Goal: Information Seeking & Learning: Learn about a topic

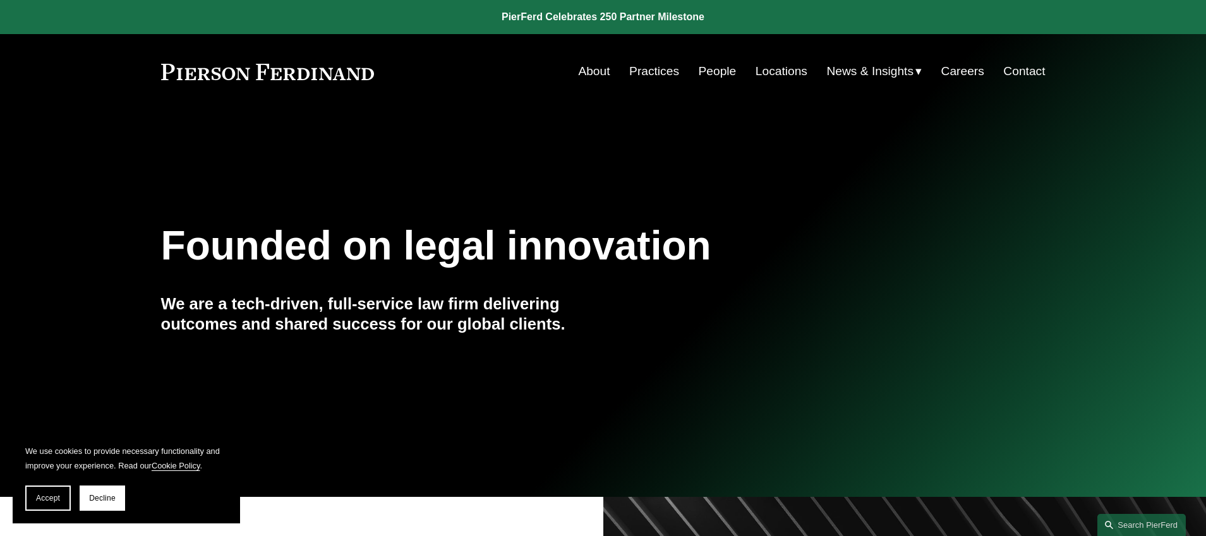
click at [709, 74] on link "People" at bounding box center [718, 71] width 38 height 24
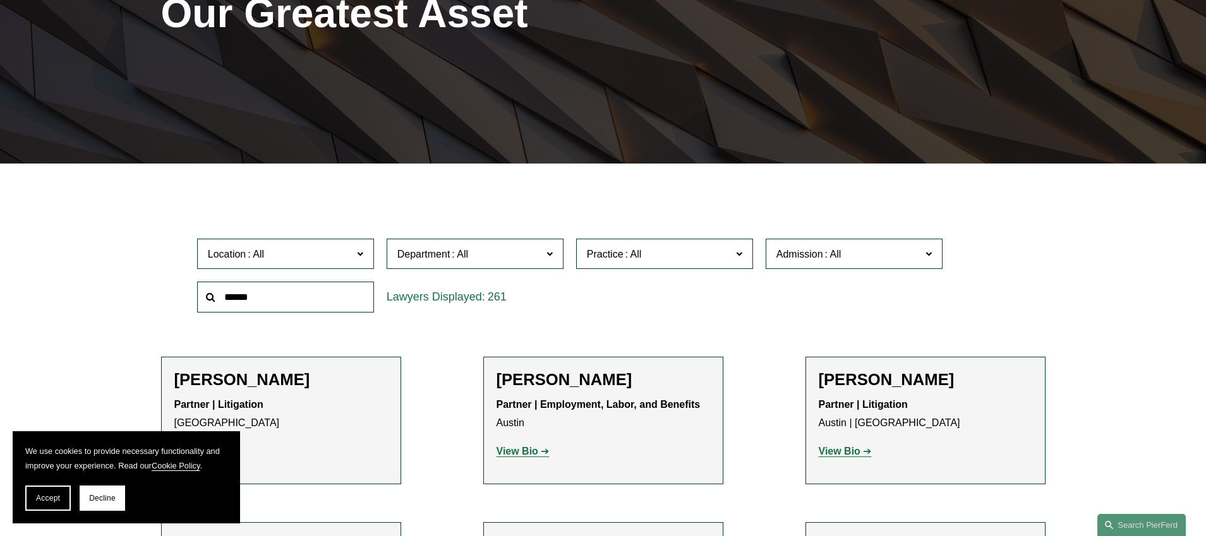
scroll to position [212, 0]
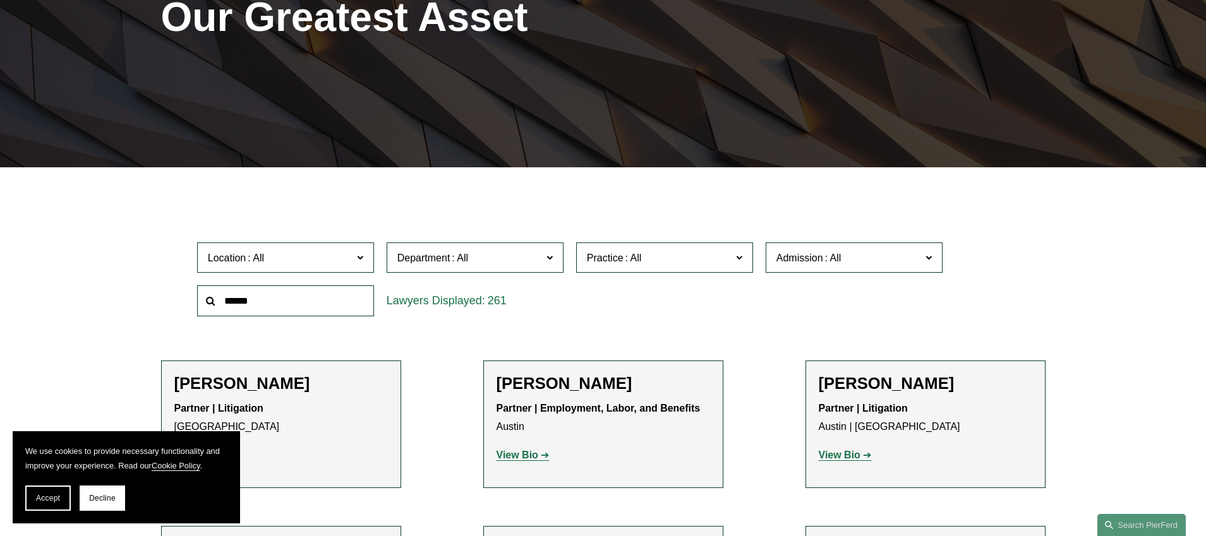
click at [552, 254] on span at bounding box center [550, 257] width 6 height 16
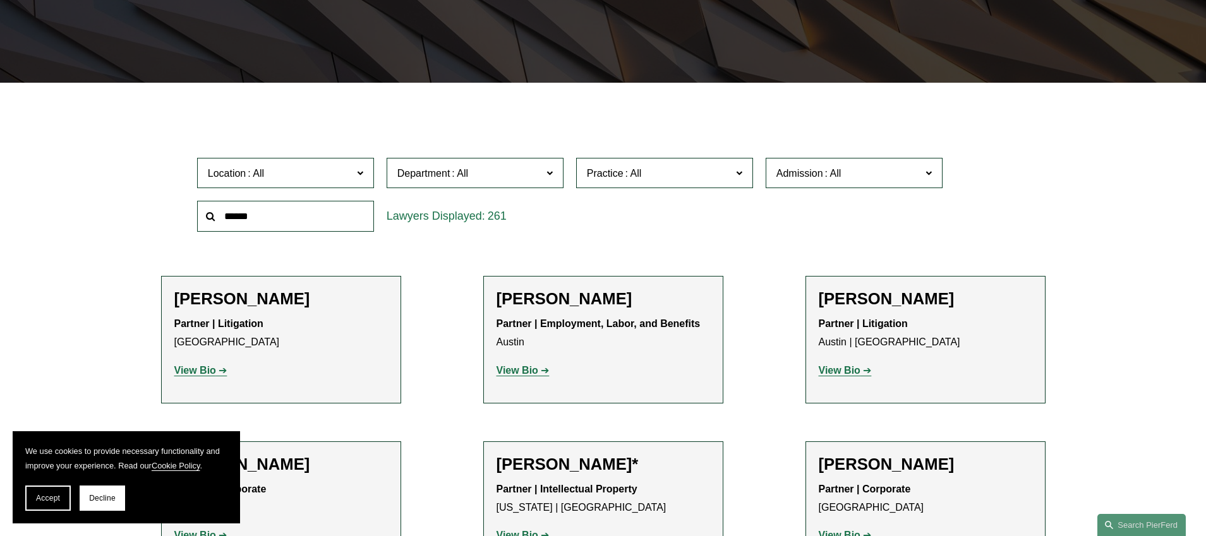
scroll to position [297, 0]
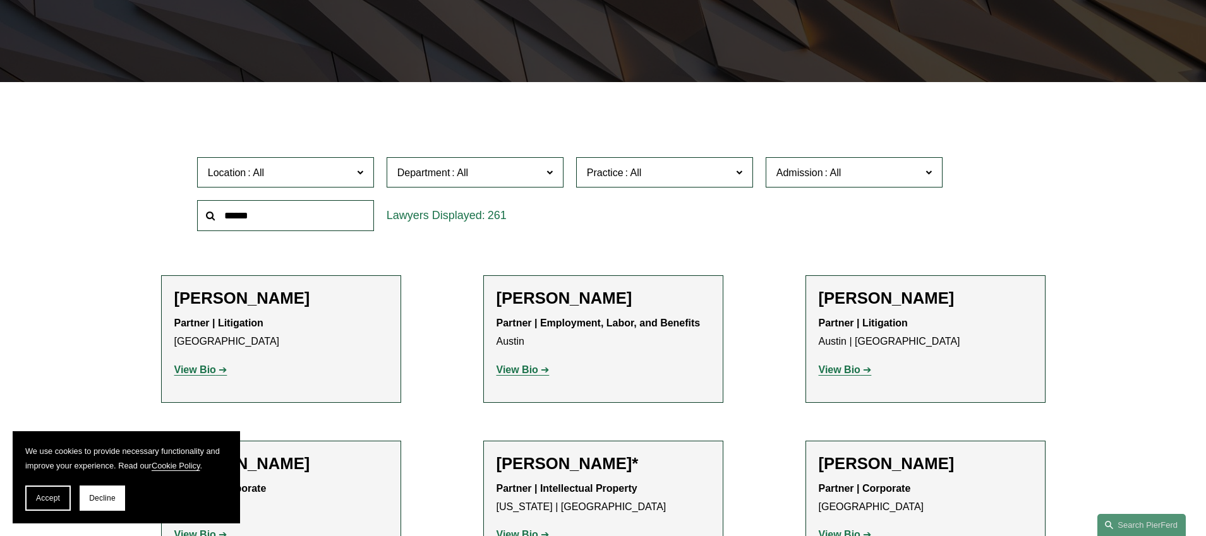
click at [736, 173] on span at bounding box center [739, 172] width 6 height 16
click at [0, 0] on link "All" at bounding box center [0, 0] width 0 height 0
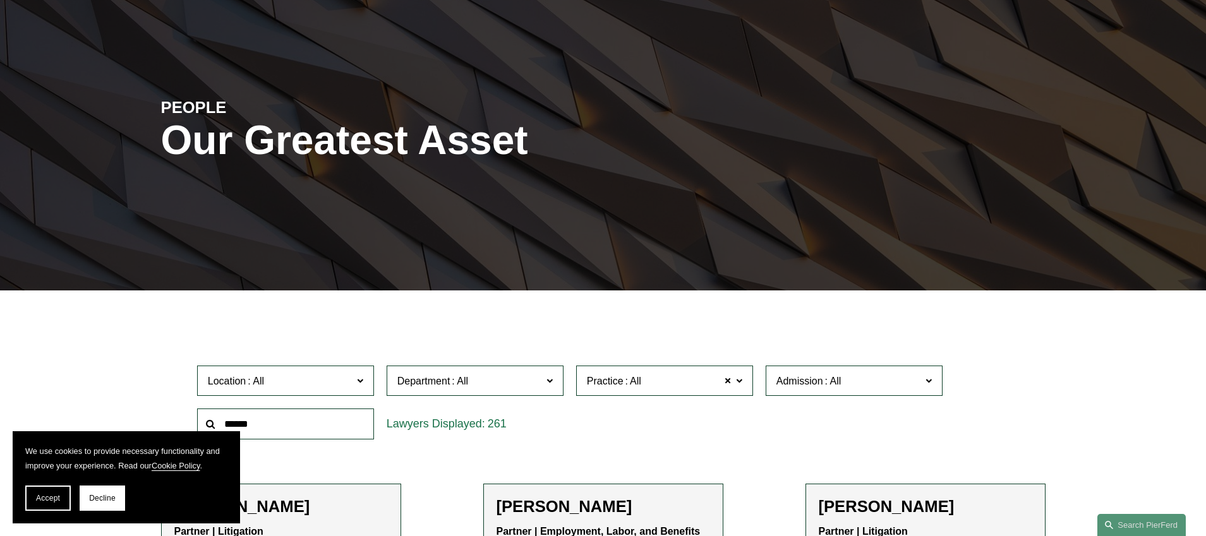
scroll to position [27, 0]
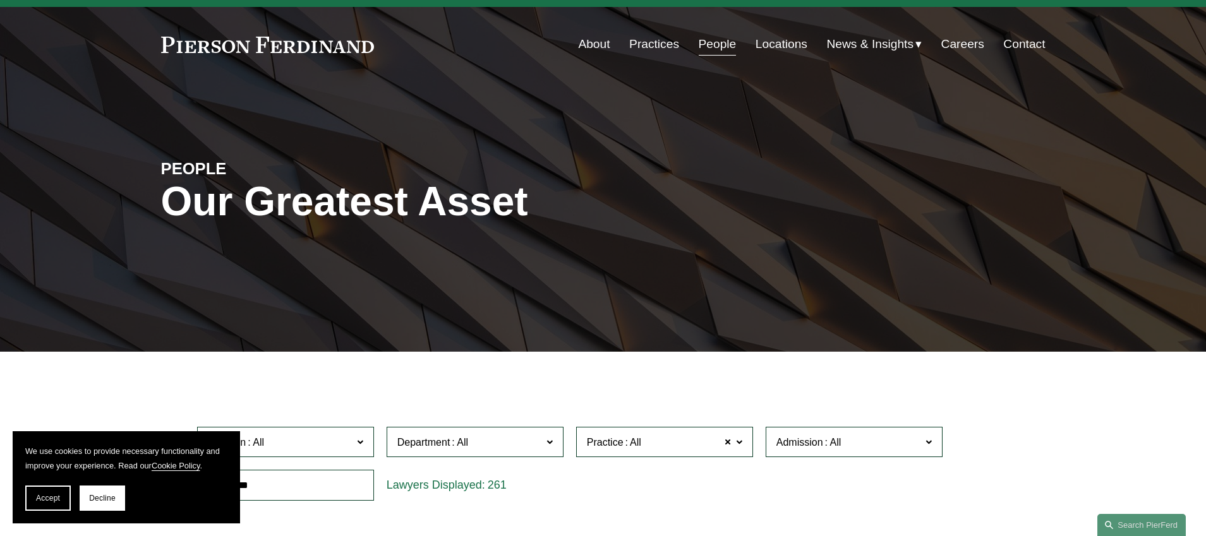
click at [632, 50] on link "Practices" at bounding box center [654, 44] width 50 height 24
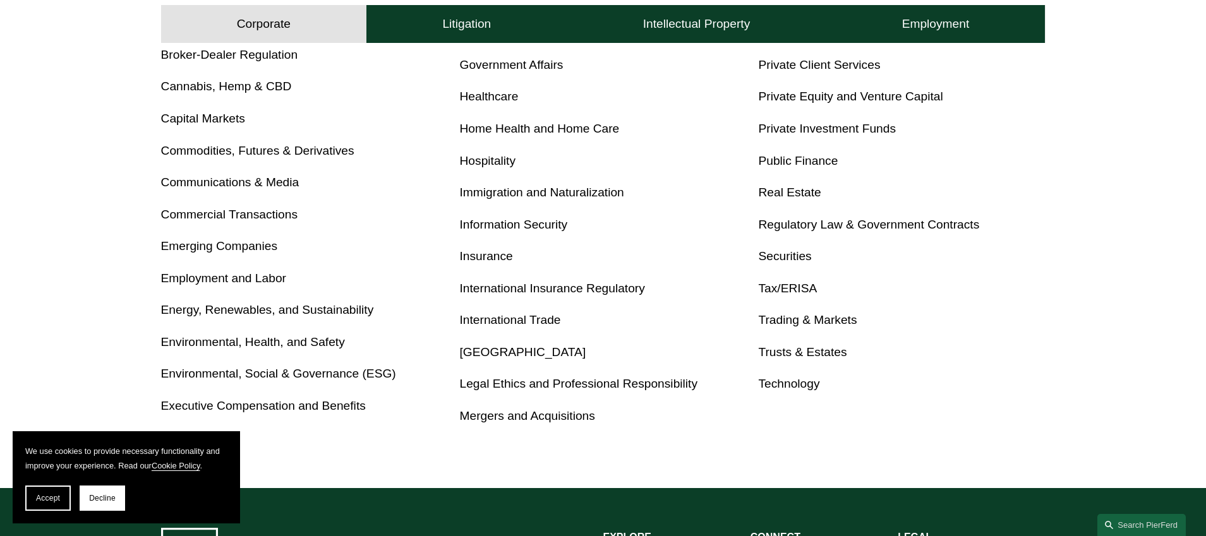
scroll to position [667, 0]
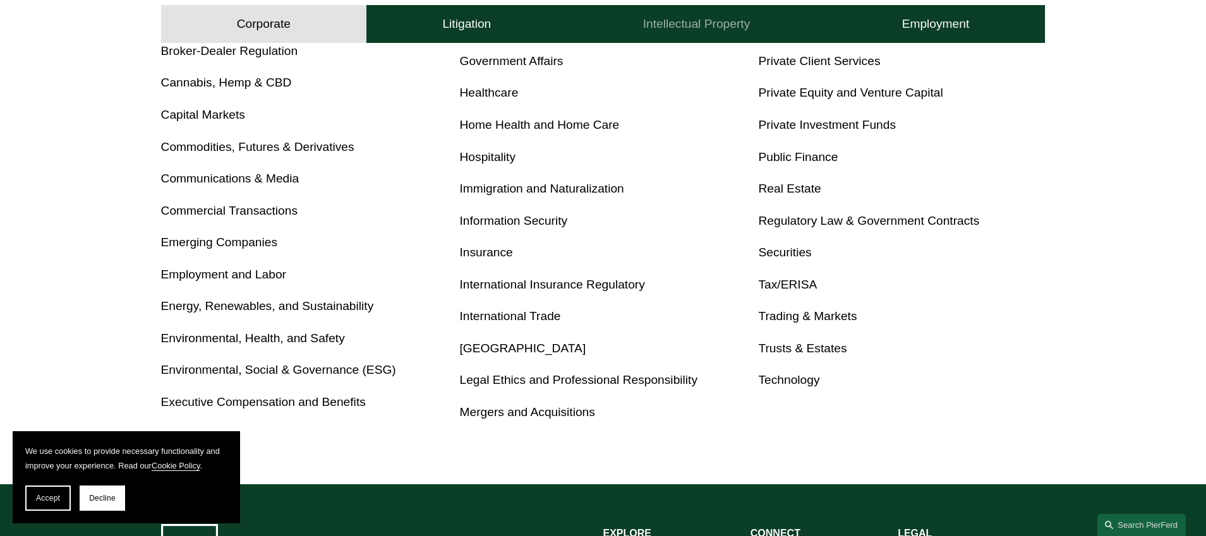
click at [706, 23] on h4 "Intellectual Property" at bounding box center [696, 23] width 107 height 15
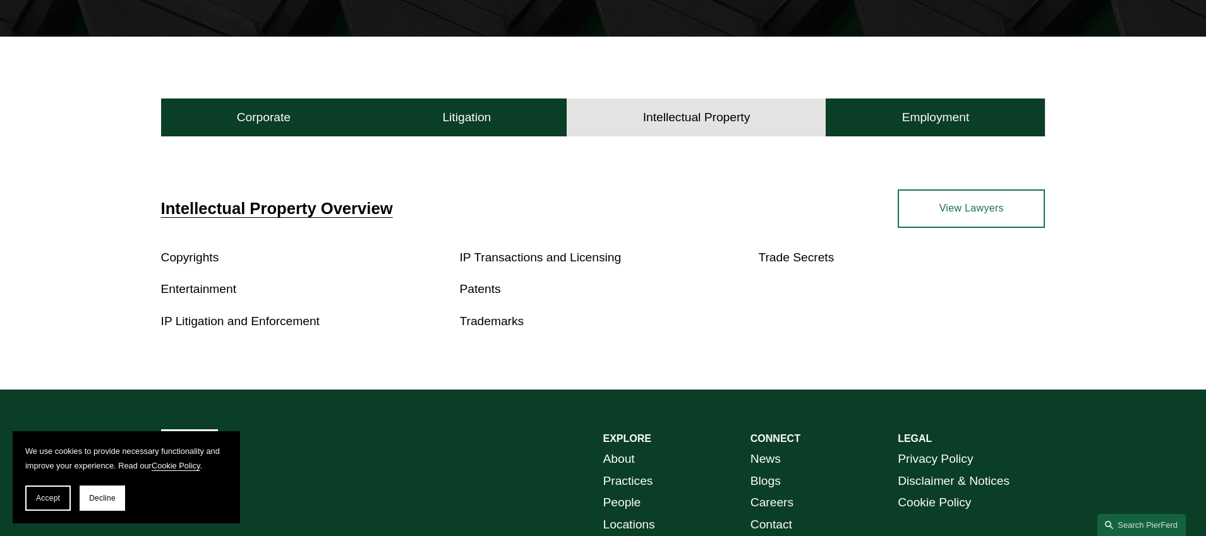
scroll to position [341, 0]
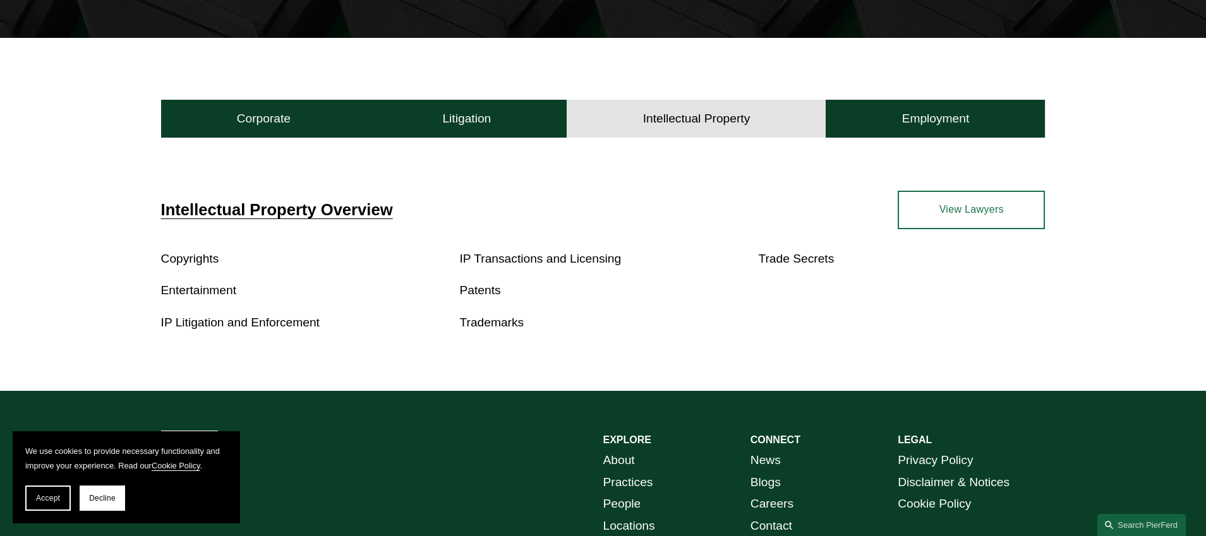
click at [265, 323] on link "IP Litigation and Enforcement" at bounding box center [240, 322] width 159 height 13
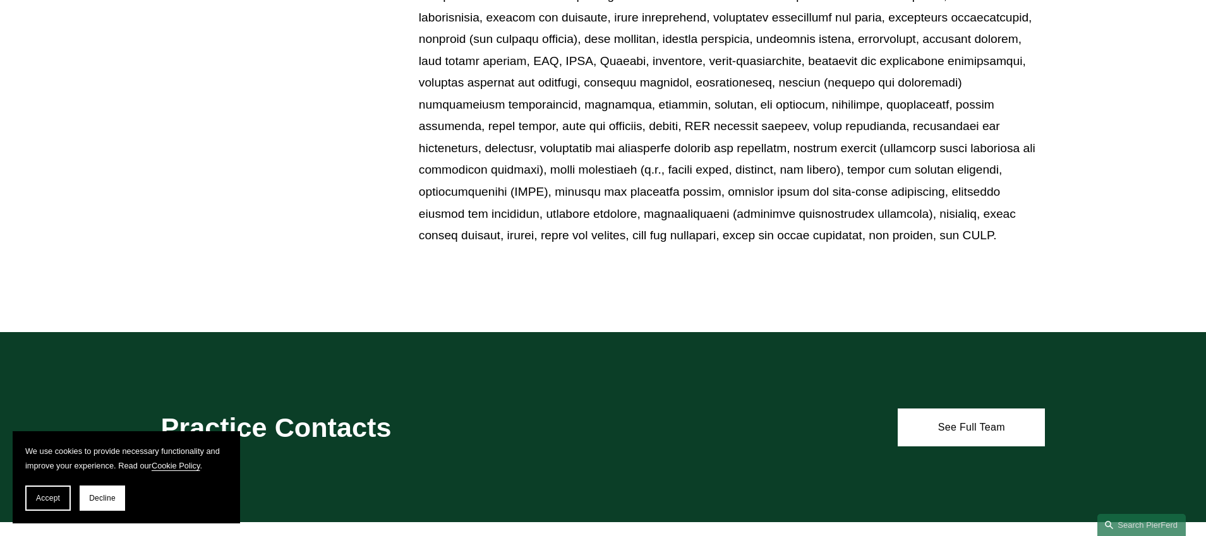
scroll to position [789, 0]
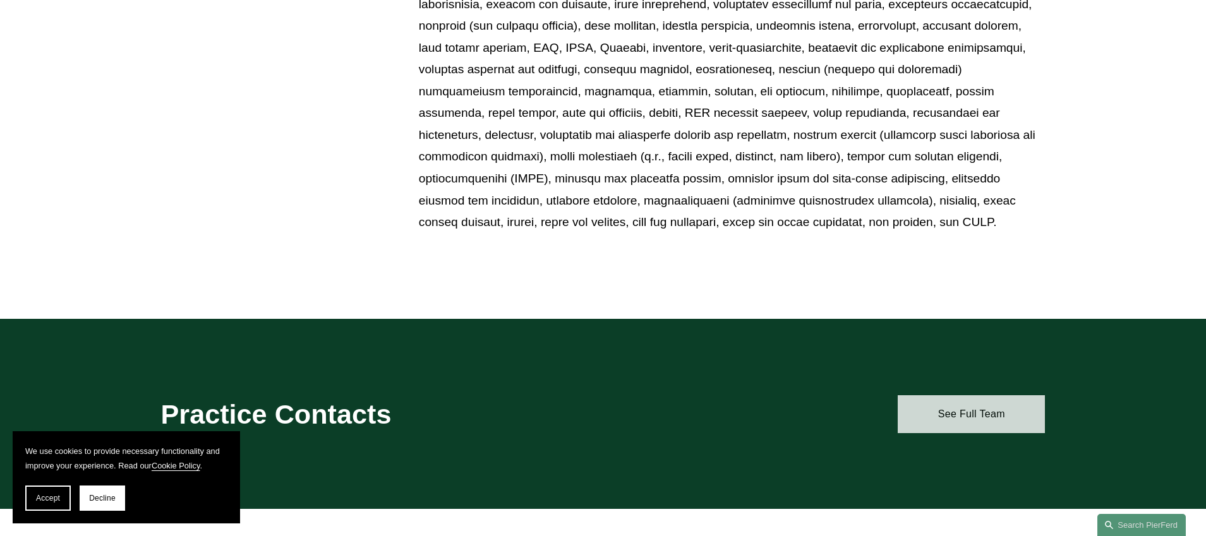
click at [959, 420] on link "See Full Team" at bounding box center [971, 415] width 147 height 38
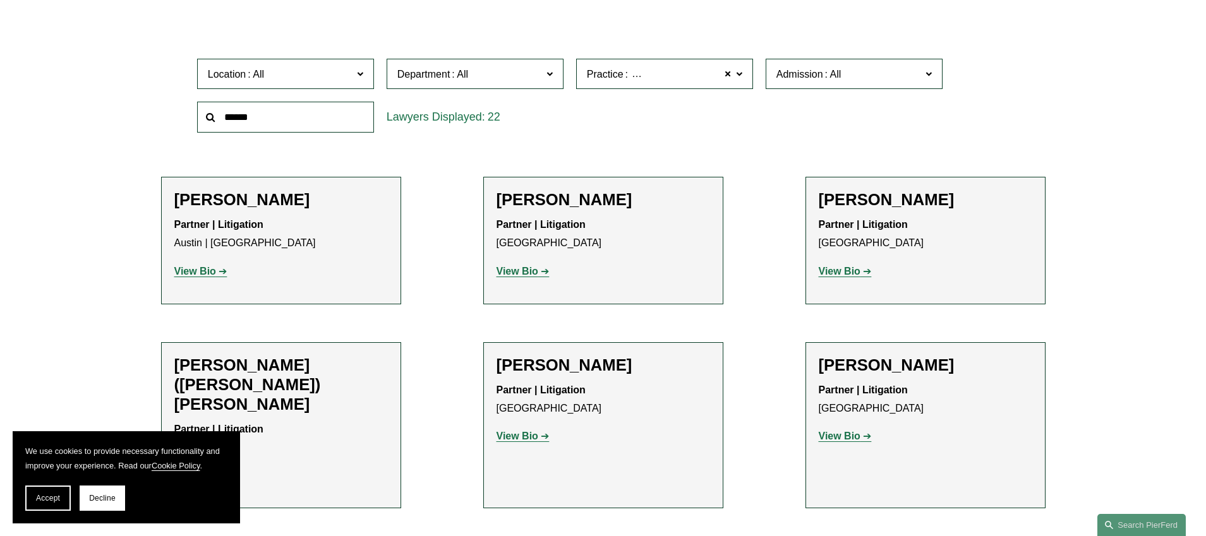
scroll to position [385, 0]
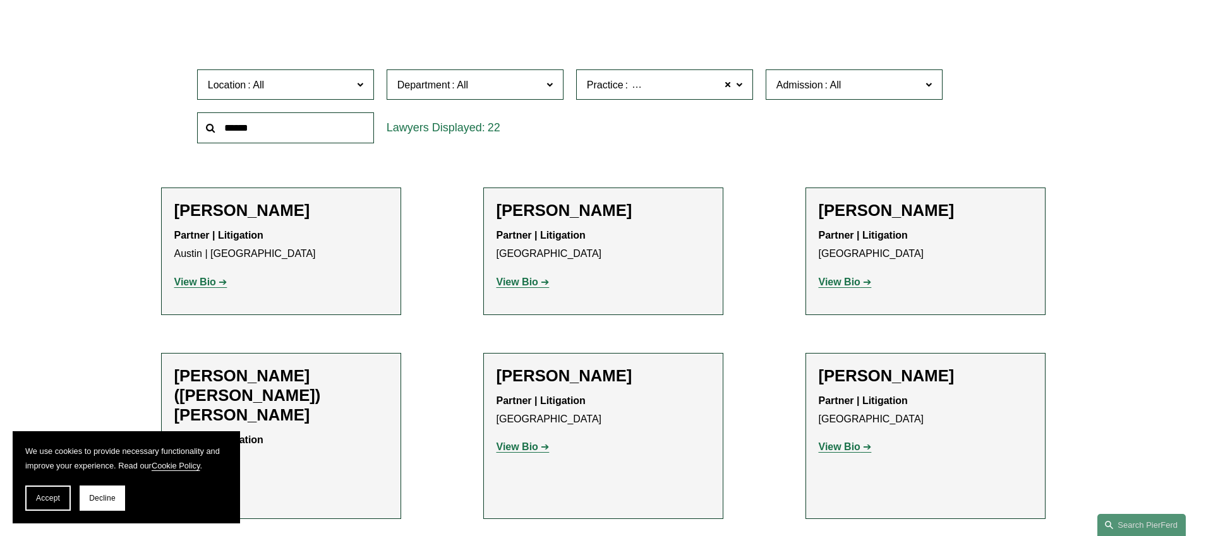
click at [195, 280] on strong "View Bio" at bounding box center [195, 282] width 42 height 11
click at [511, 279] on strong "View Bio" at bounding box center [518, 282] width 42 height 11
click at [849, 284] on strong "View Bio" at bounding box center [840, 282] width 42 height 11
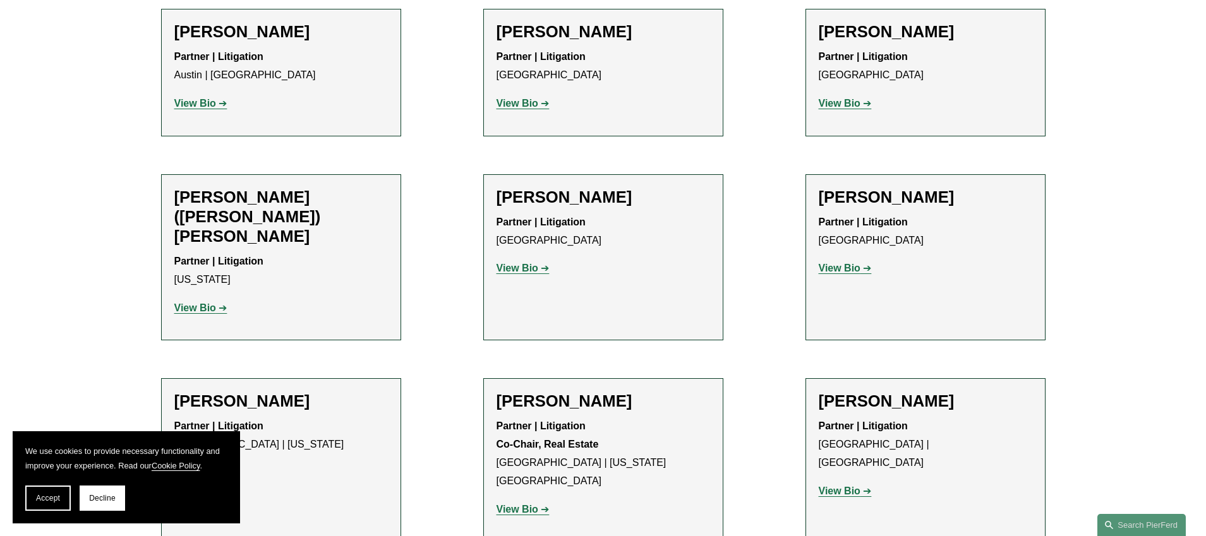
scroll to position [568, 0]
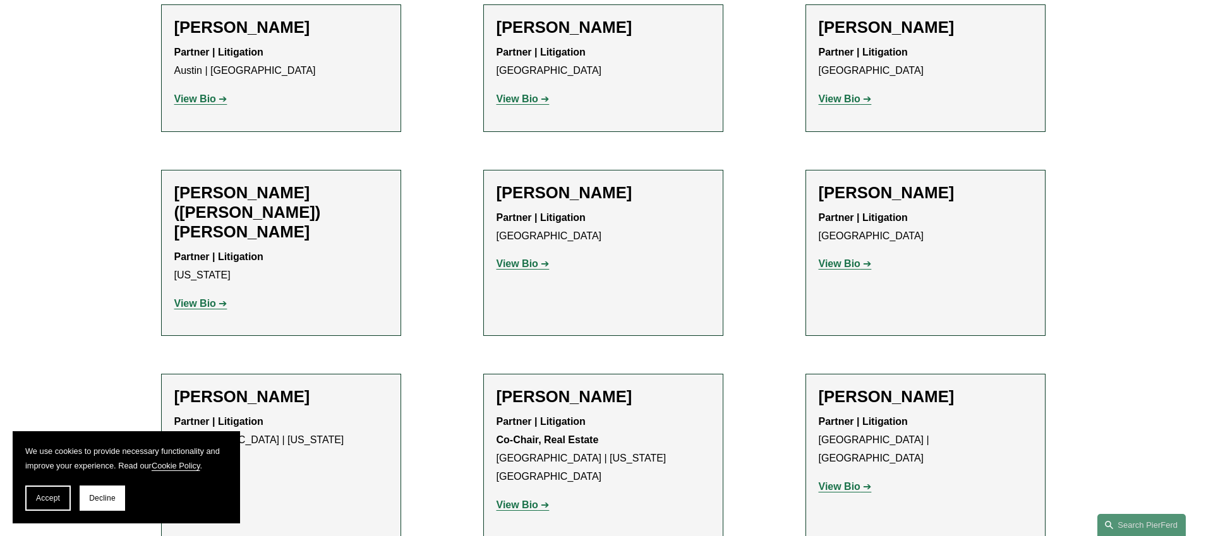
click at [203, 298] on strong "View Bio" at bounding box center [195, 303] width 42 height 11
click at [205, 298] on strong "View Bio" at bounding box center [195, 303] width 42 height 11
click at [526, 275] on div "Eugene Egdorf Partner | Litigation Houston View Bio Location: Houston; Departme…" at bounding box center [604, 233] width 214 height 101
click at [526, 268] on strong "View Bio" at bounding box center [518, 263] width 42 height 11
click at [836, 263] on strong "View Bio" at bounding box center [840, 263] width 42 height 11
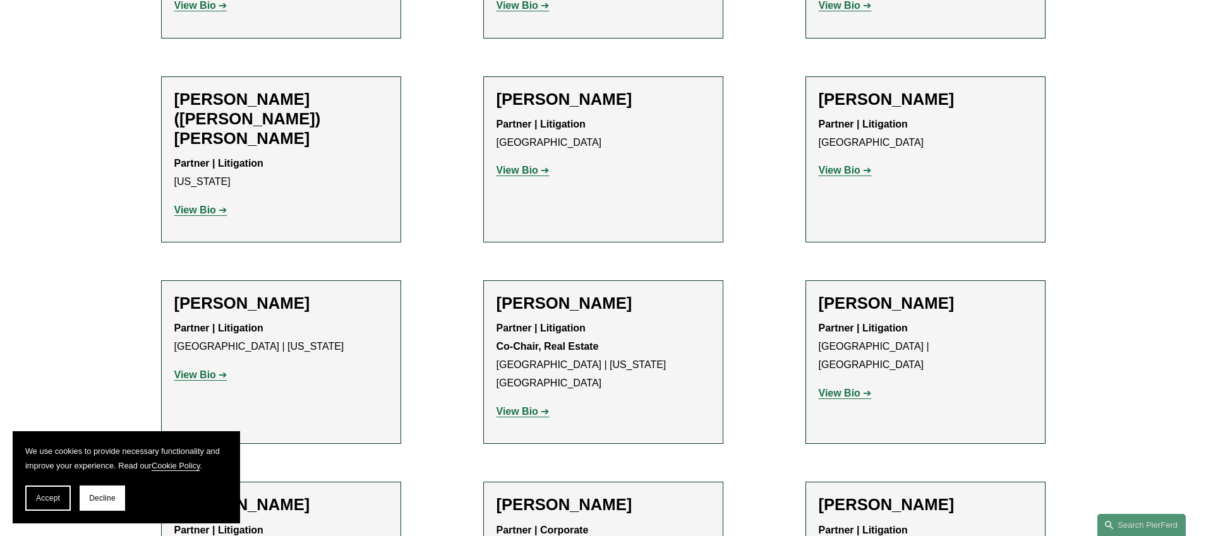
scroll to position [663, 0]
click at [200, 368] on strong "View Bio" at bounding box center [195, 373] width 42 height 11
click at [514, 405] on strong "View Bio" at bounding box center [518, 410] width 42 height 11
click at [847, 387] on strong "View Bio" at bounding box center [840, 392] width 42 height 11
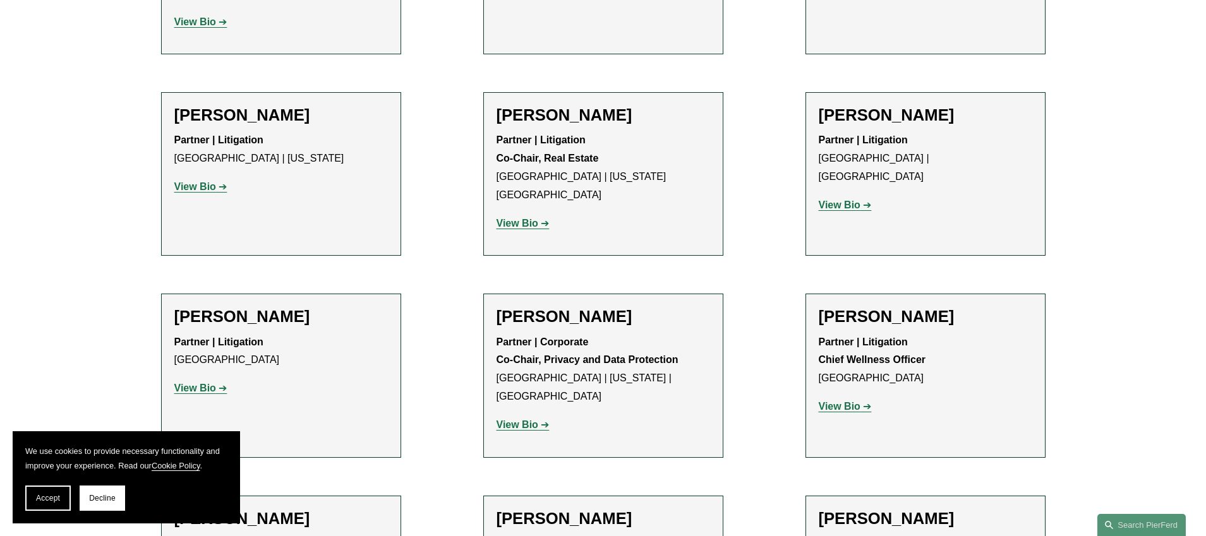
scroll to position [853, 0]
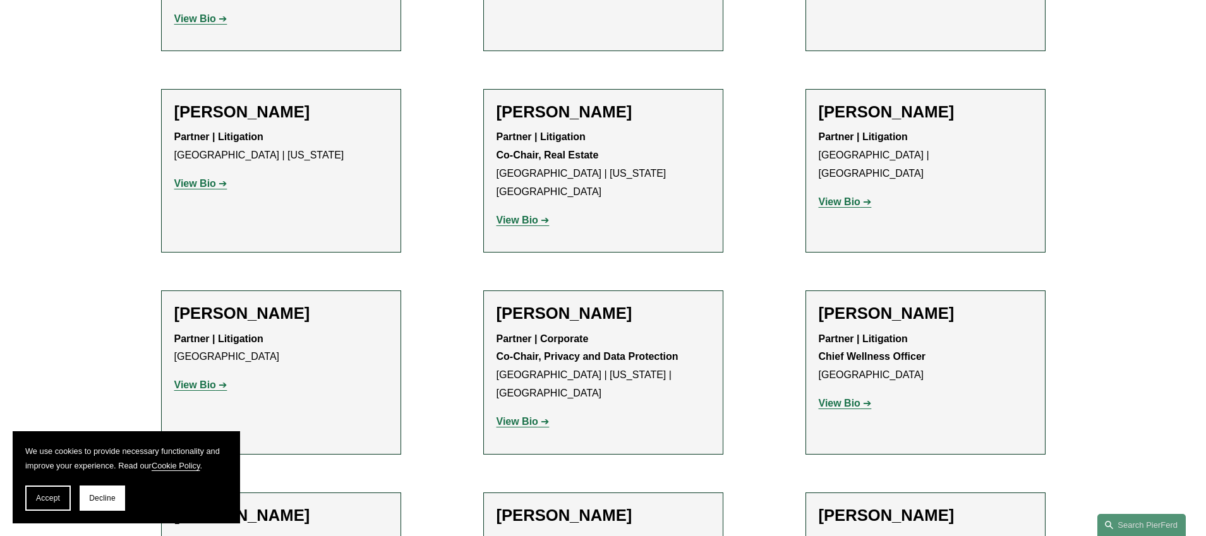
click at [197, 380] on strong "View Bio" at bounding box center [195, 385] width 42 height 11
click at [524, 416] on strong "View Bio" at bounding box center [518, 421] width 42 height 11
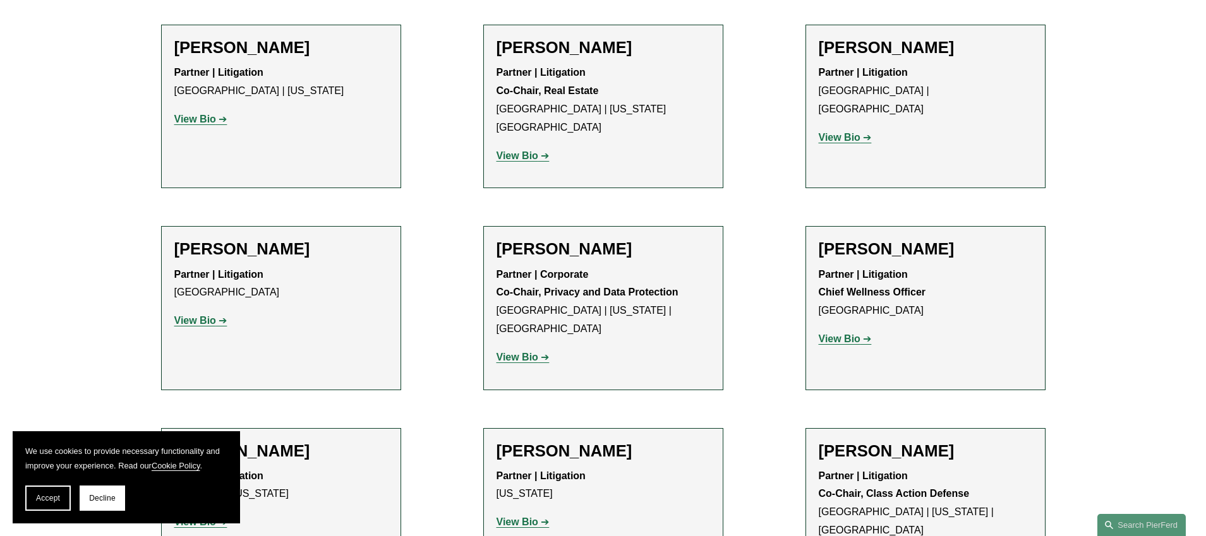
scroll to position [924, 0]
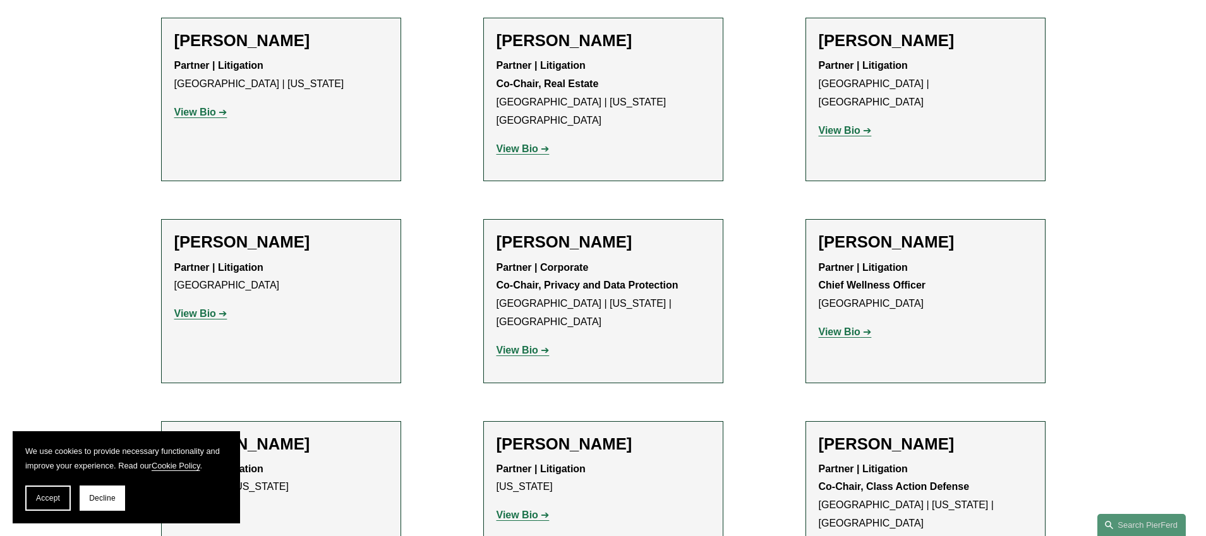
click at [830, 327] on strong "View Bio" at bounding box center [840, 332] width 42 height 11
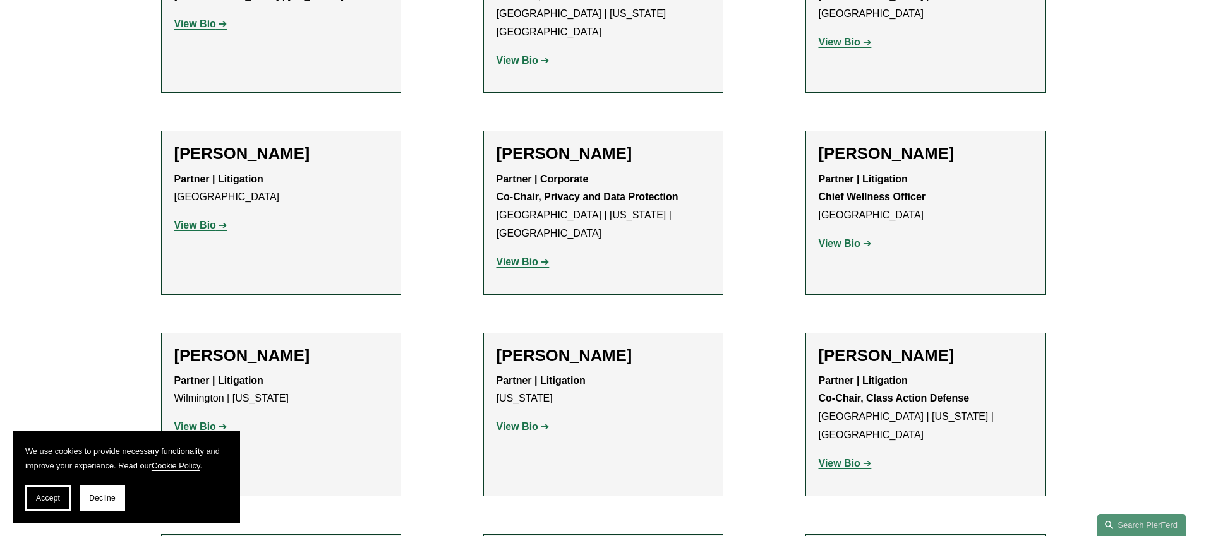
scroll to position [1016, 0]
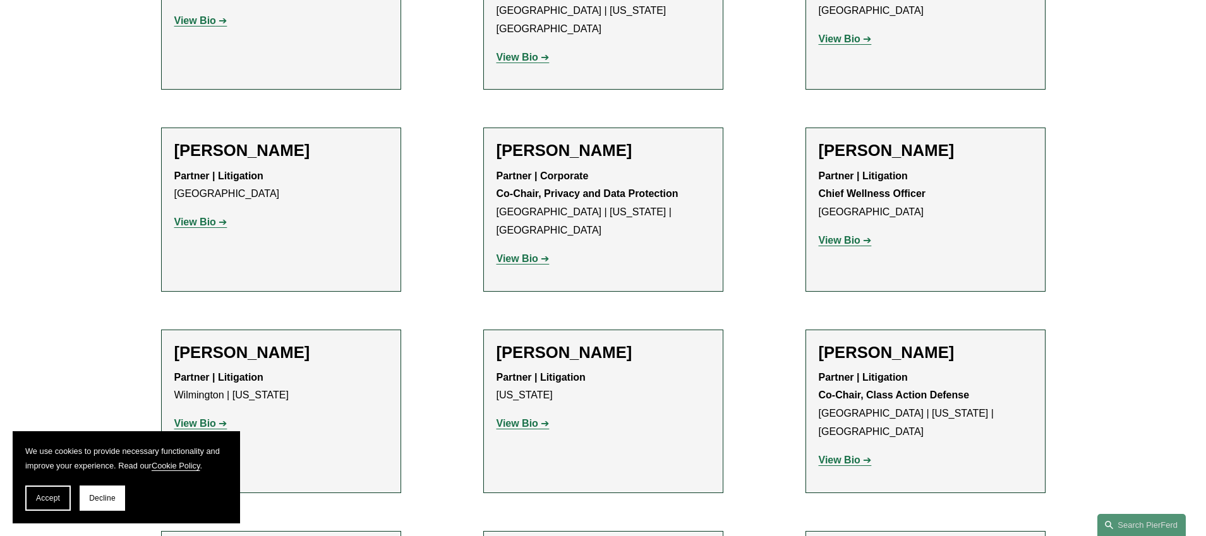
click at [199, 418] on strong "View Bio" at bounding box center [195, 423] width 42 height 11
click at [526, 418] on strong "View Bio" at bounding box center [518, 423] width 42 height 11
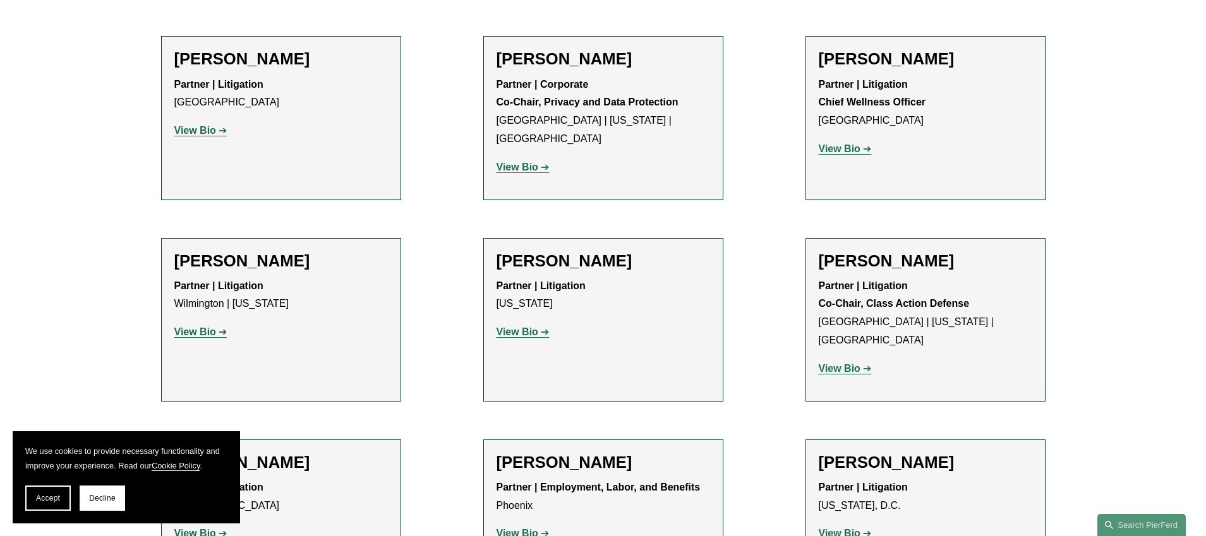
scroll to position [1108, 0]
click at [827, 363] on strong "View Bio" at bounding box center [840, 368] width 42 height 11
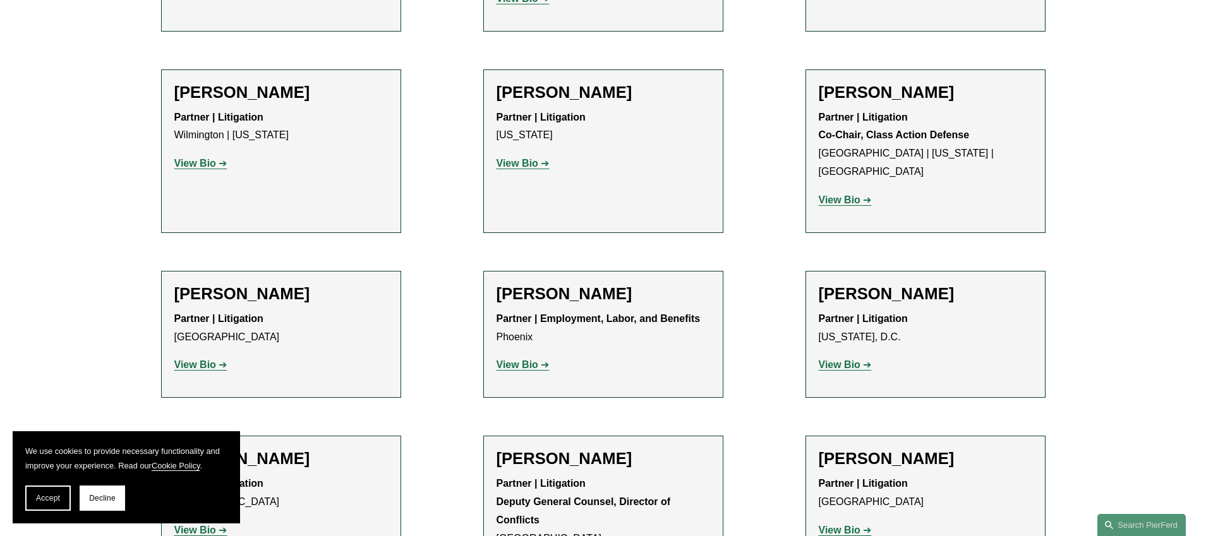
scroll to position [1283, 0]
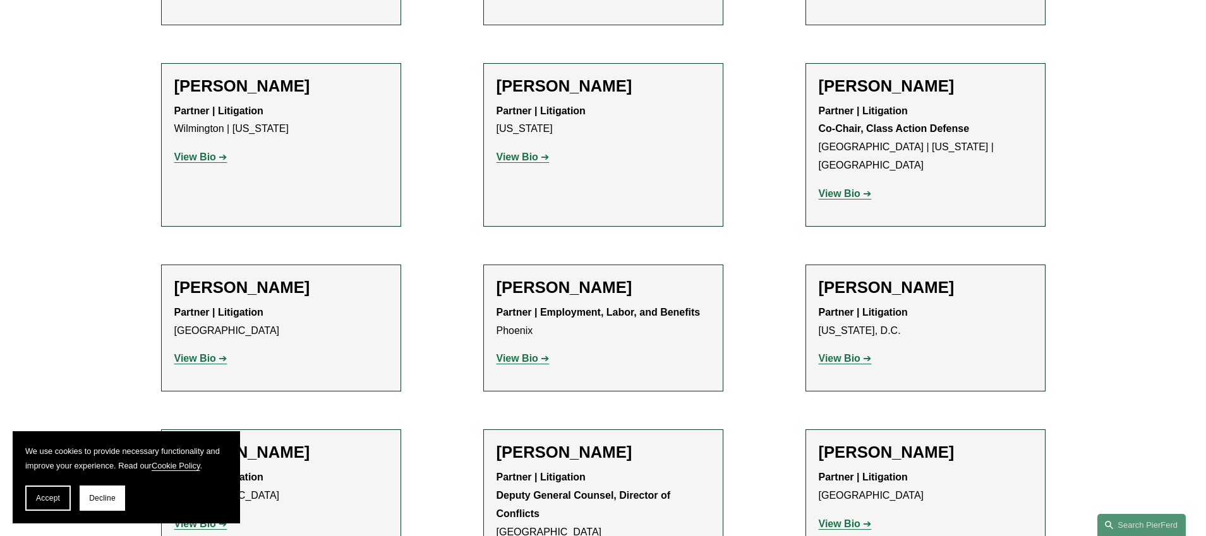
click at [195, 353] on strong "View Bio" at bounding box center [195, 358] width 42 height 11
click at [837, 353] on strong "View Bio" at bounding box center [840, 358] width 42 height 11
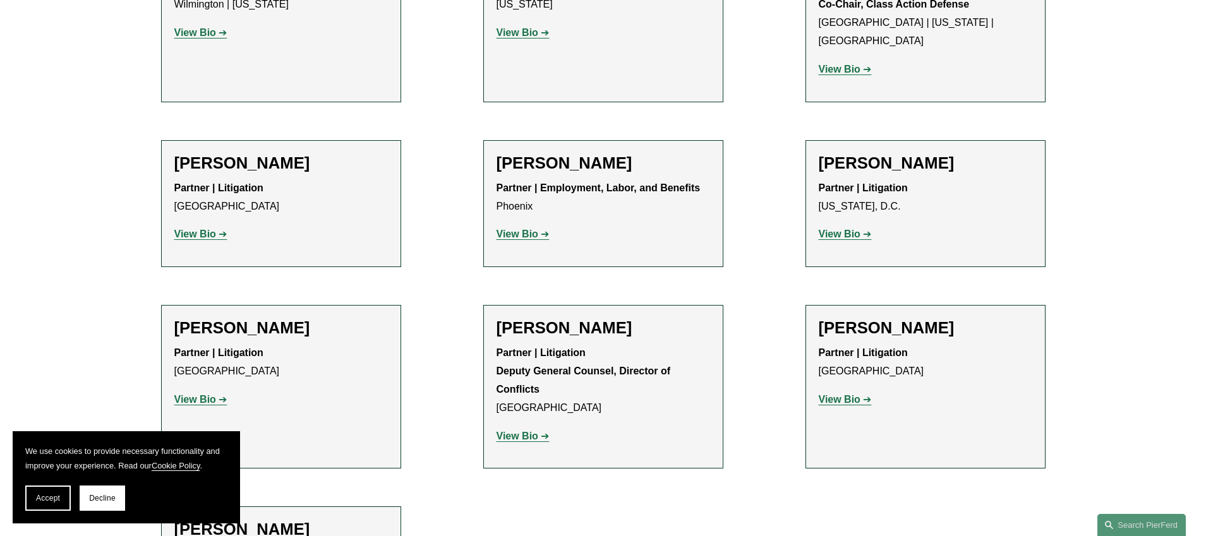
scroll to position [1419, 0]
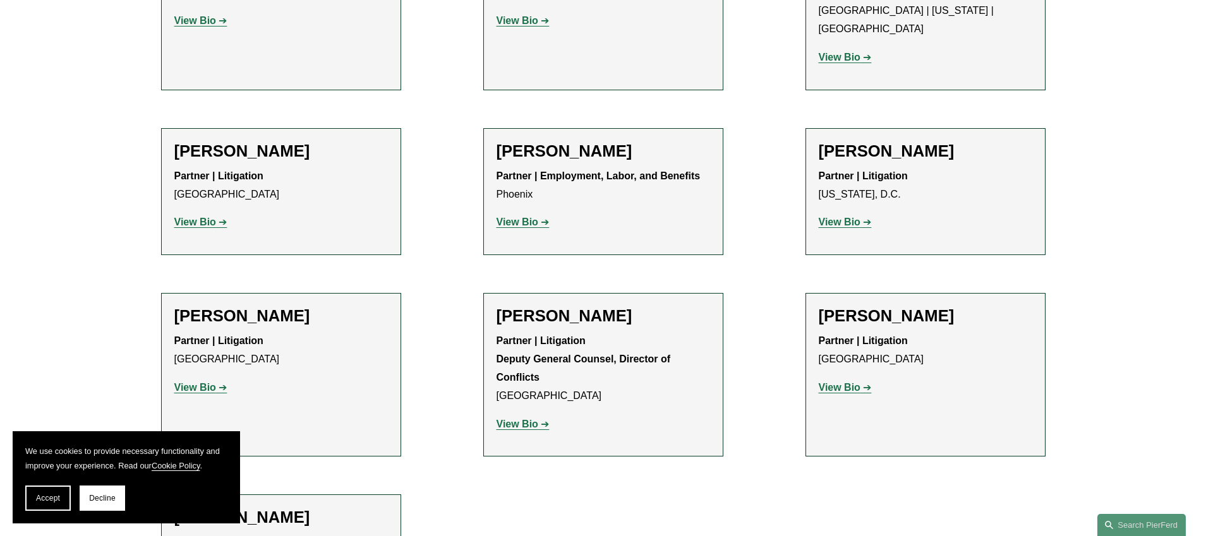
click at [209, 382] on strong "View Bio" at bounding box center [195, 387] width 42 height 11
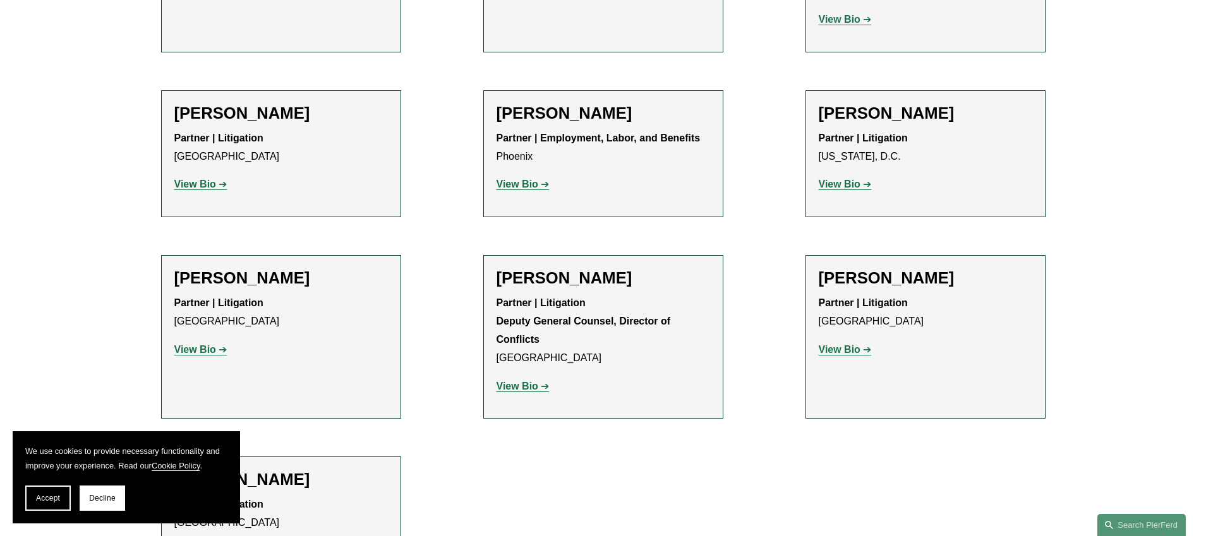
scroll to position [1458, 0]
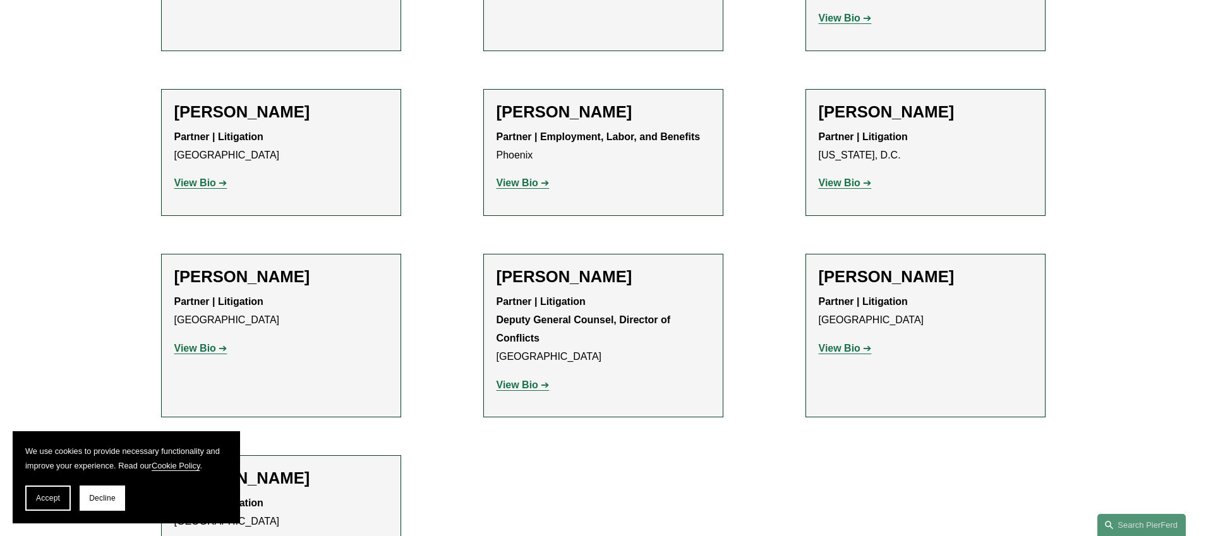
click at [520, 380] on strong "View Bio" at bounding box center [518, 385] width 42 height 11
click at [844, 343] on strong "View Bio" at bounding box center [840, 348] width 42 height 11
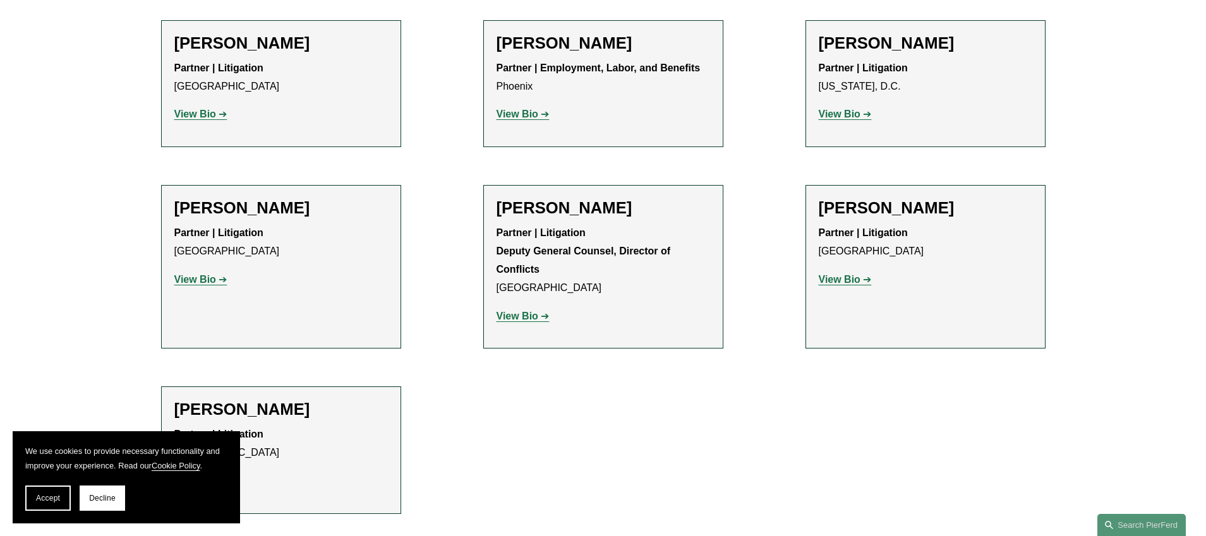
scroll to position [1528, 0]
click at [211, 475] on strong "View Bio" at bounding box center [195, 480] width 42 height 11
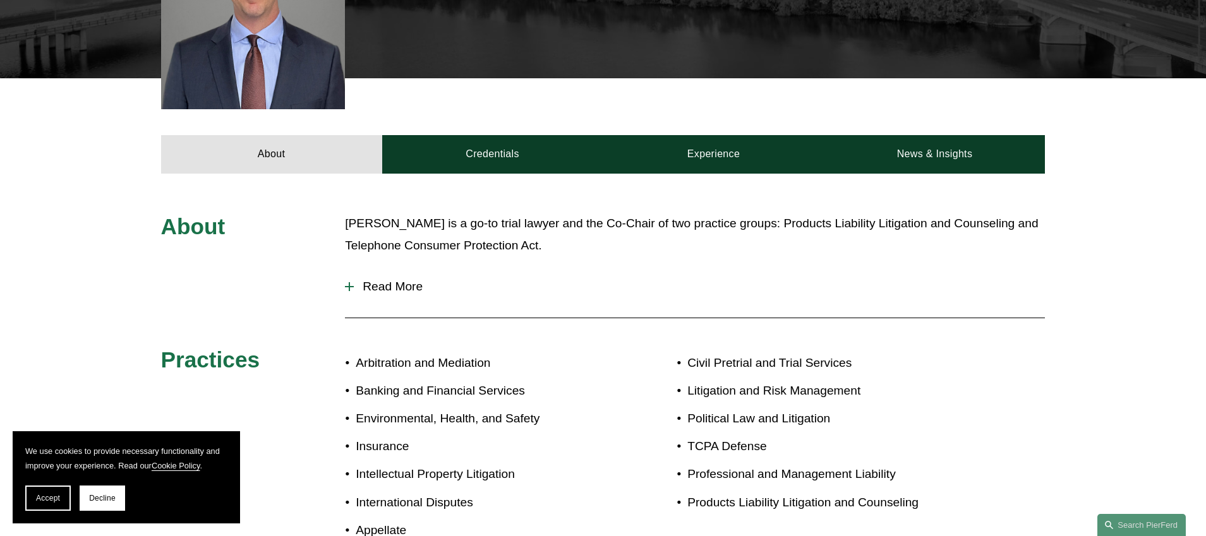
scroll to position [451, 0]
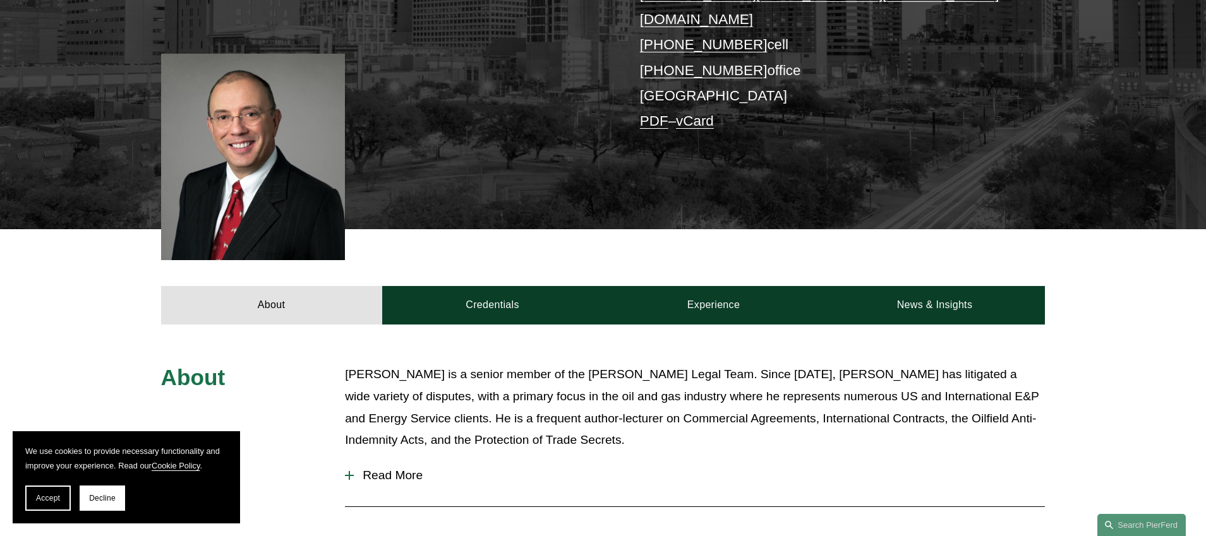
scroll to position [308, 0]
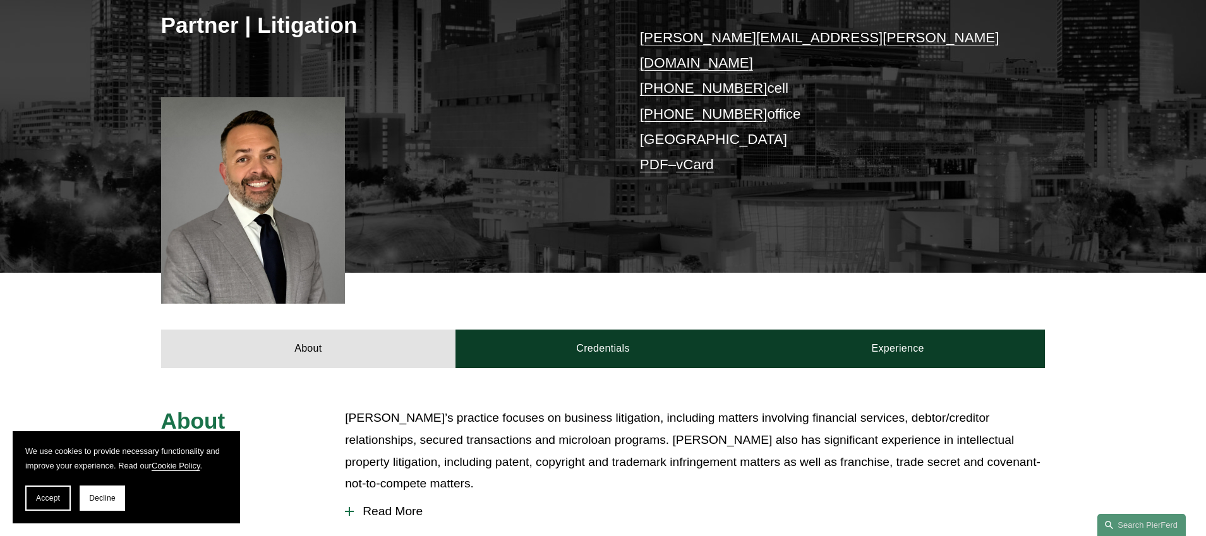
scroll to position [255, 0]
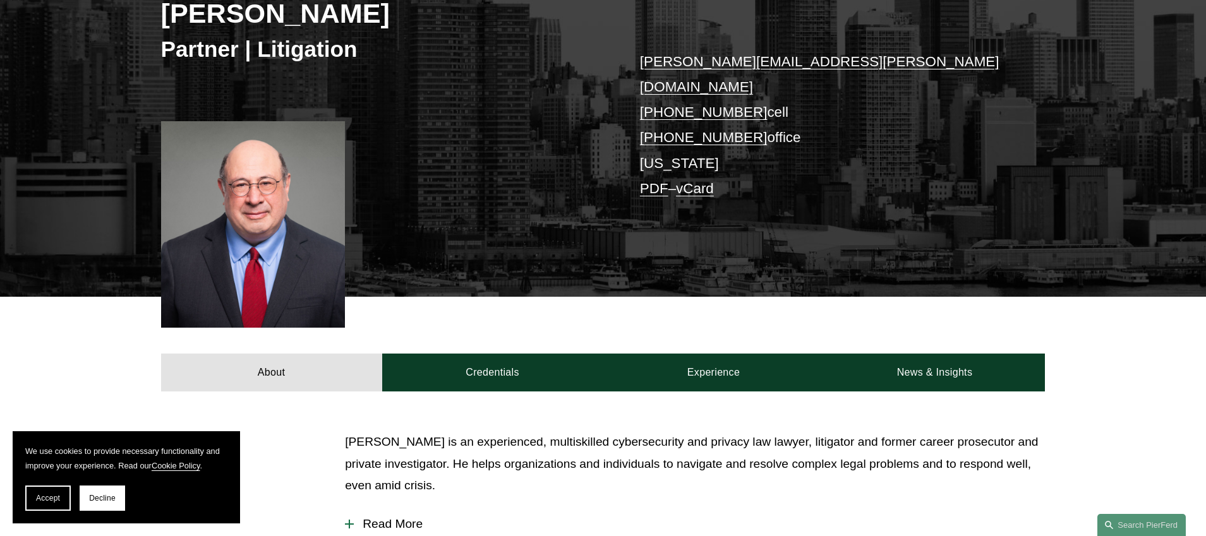
scroll to position [415, 0]
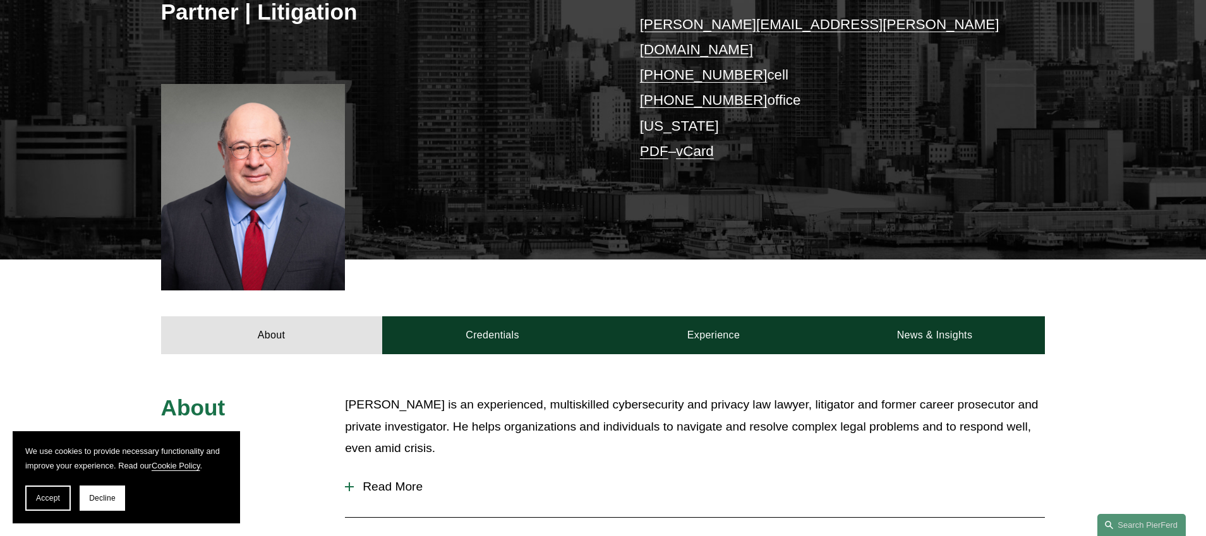
scroll to position [353, 0]
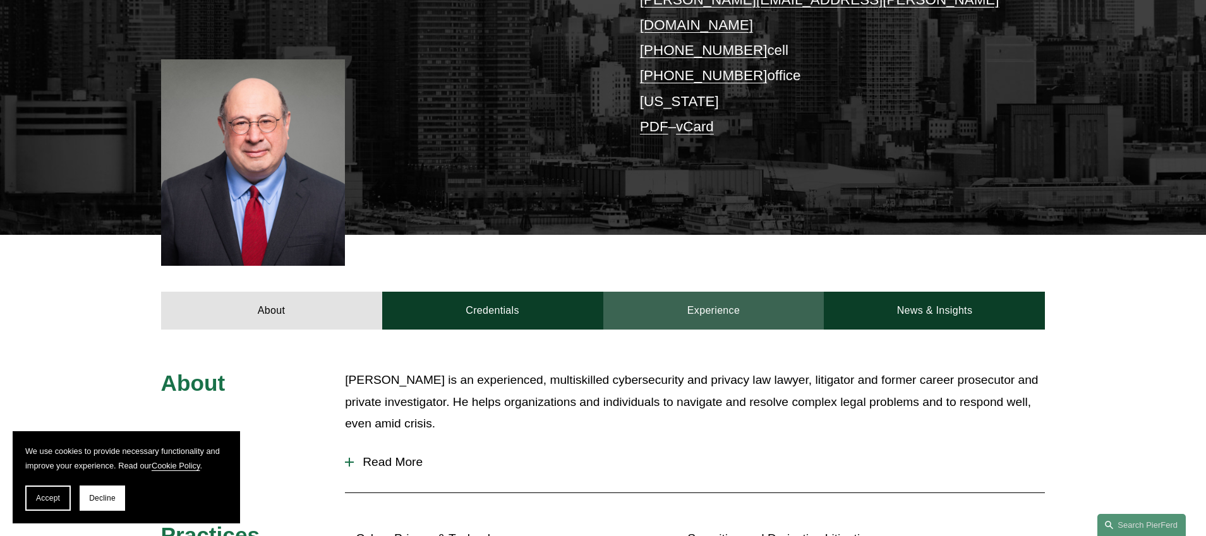
click at [698, 292] on link "Experience" at bounding box center [713, 311] width 221 height 38
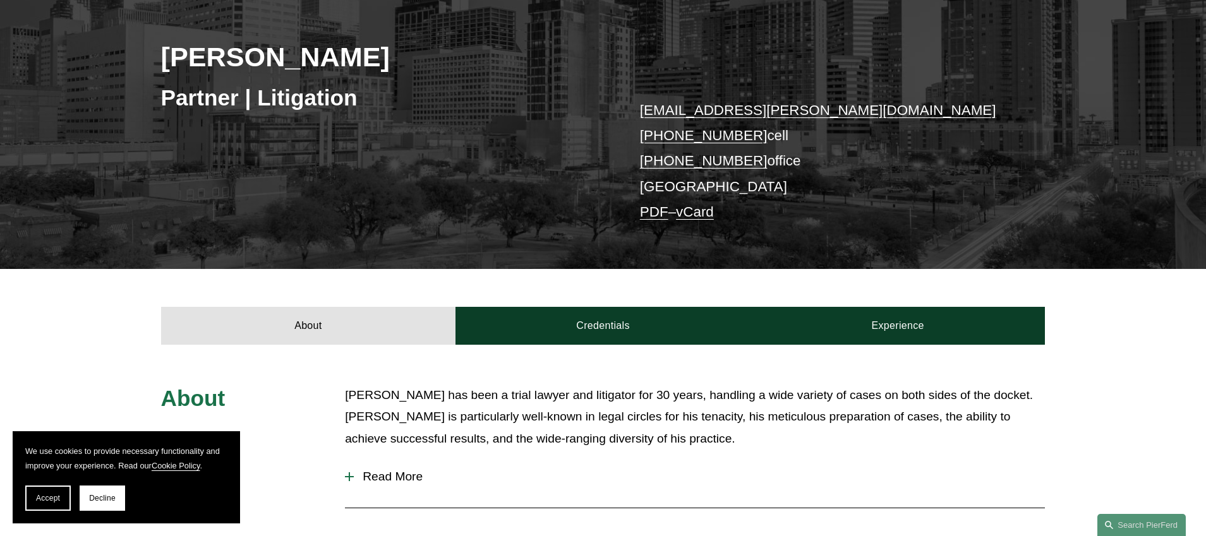
scroll to position [184, 0]
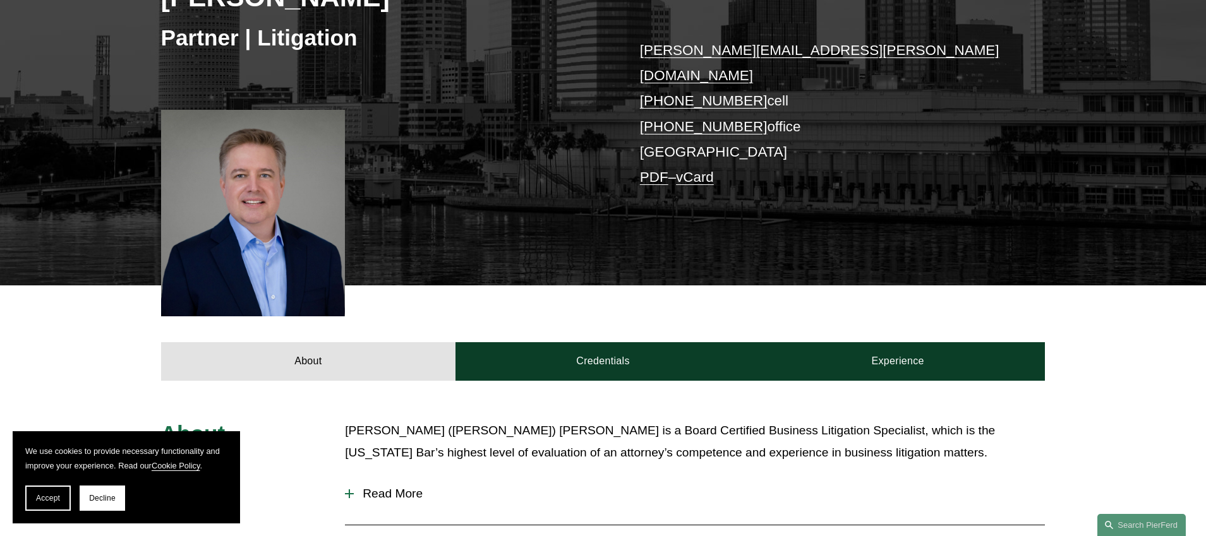
scroll to position [253, 0]
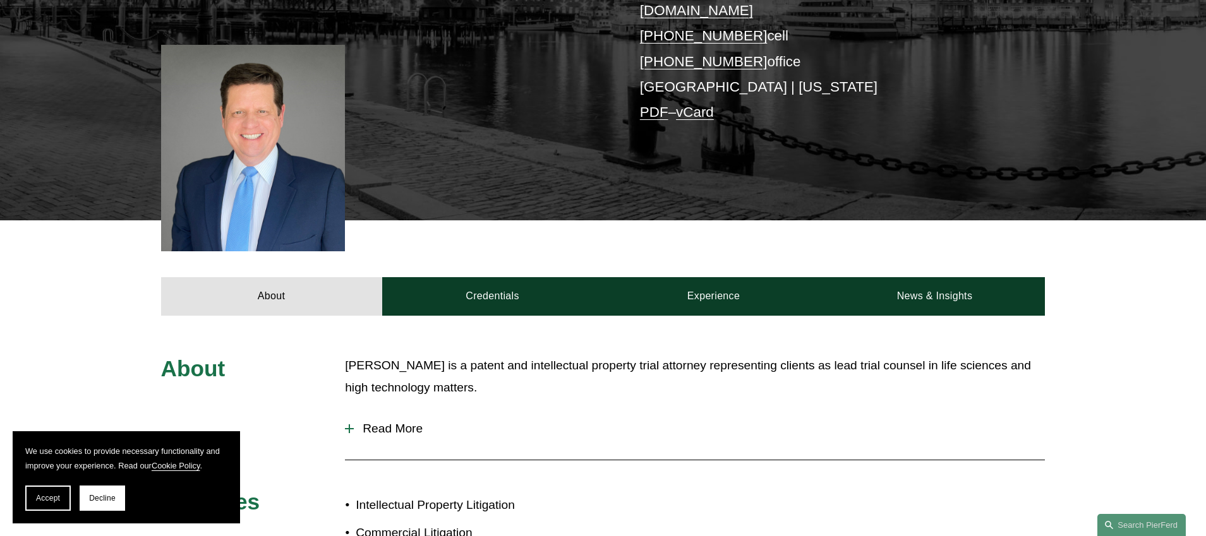
scroll to position [309, 0]
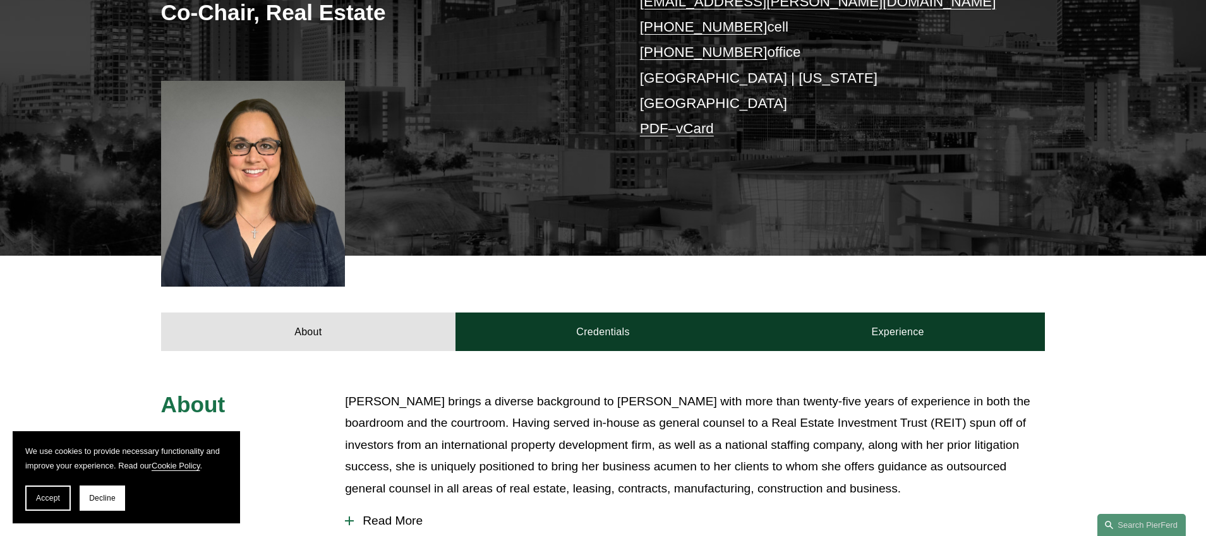
scroll to position [298, 0]
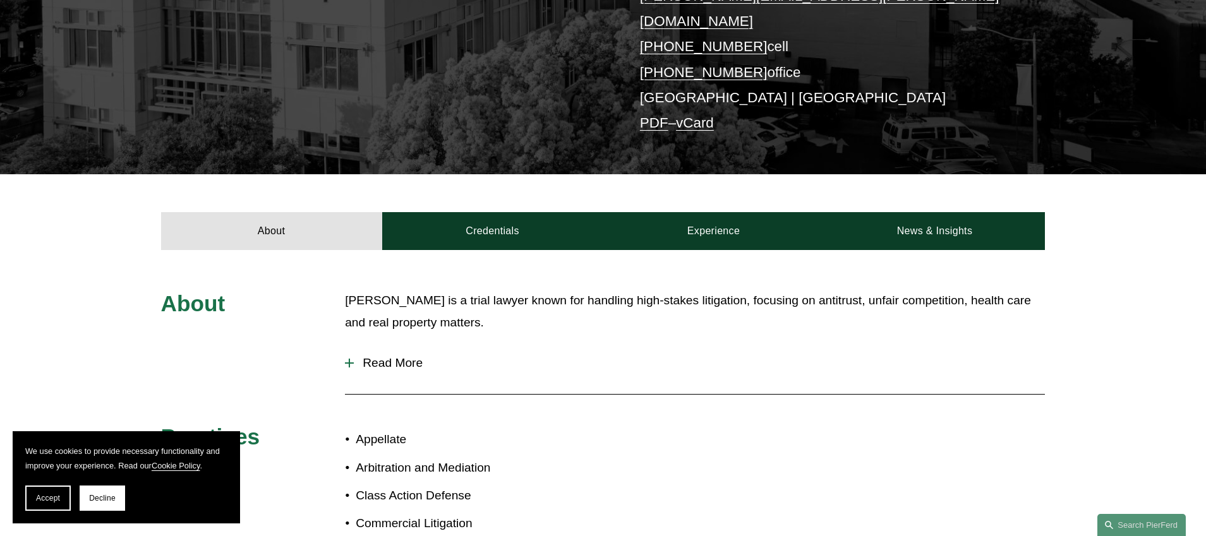
scroll to position [301, 0]
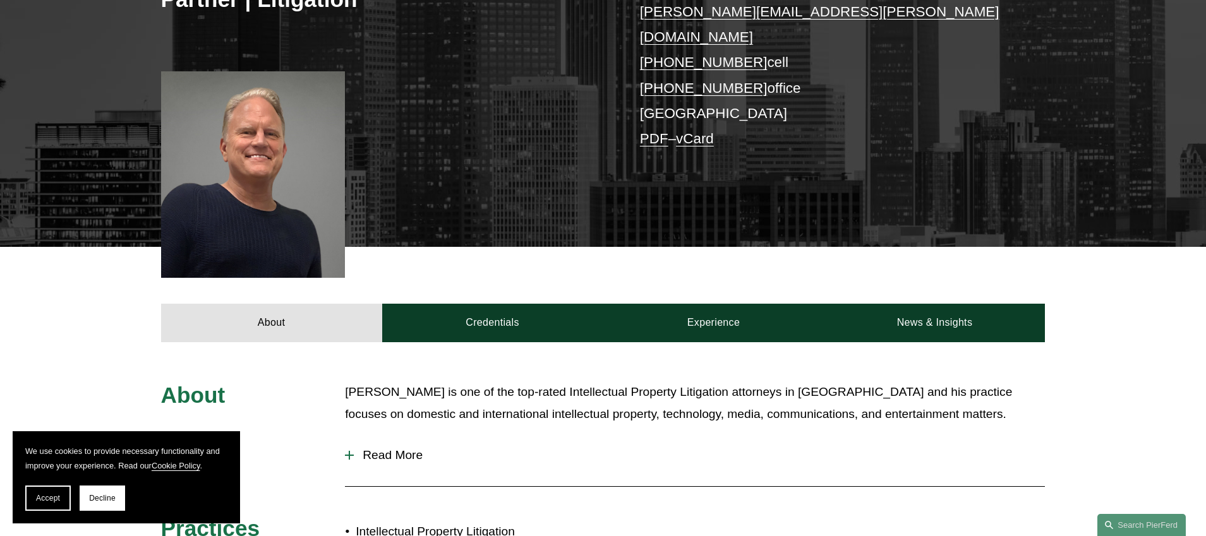
scroll to position [280, 0]
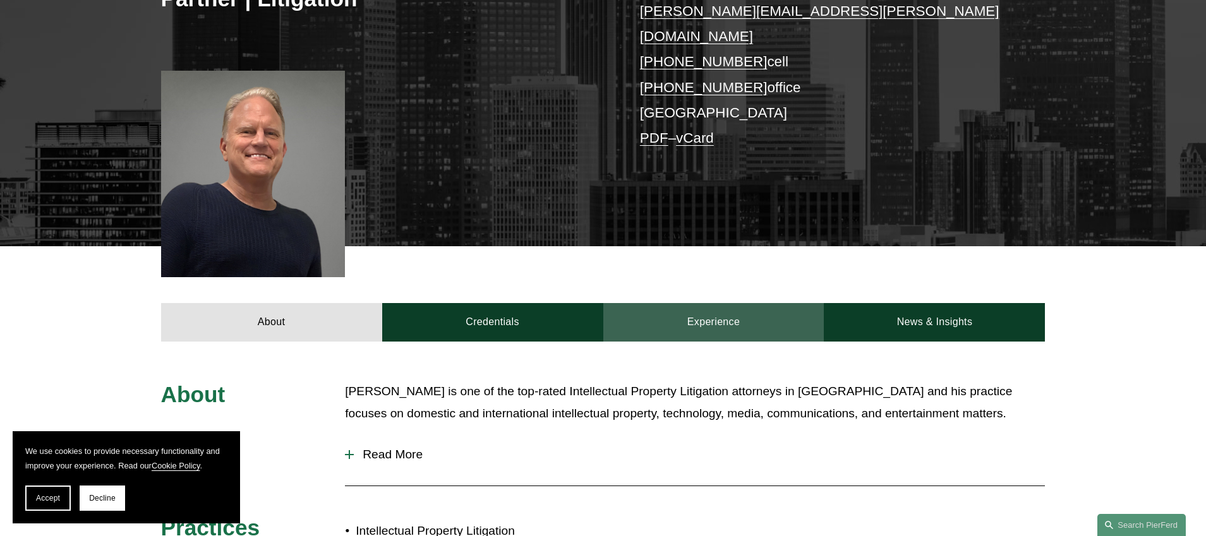
click at [685, 303] on link "Experience" at bounding box center [713, 322] width 221 height 38
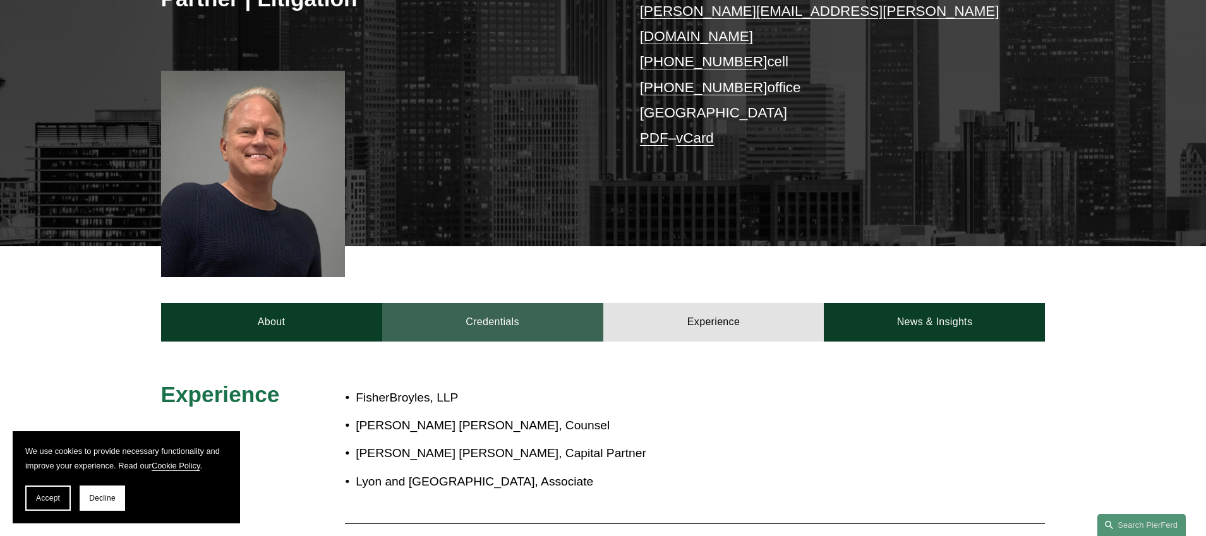
click at [441, 318] on link "Credentials" at bounding box center [492, 322] width 221 height 38
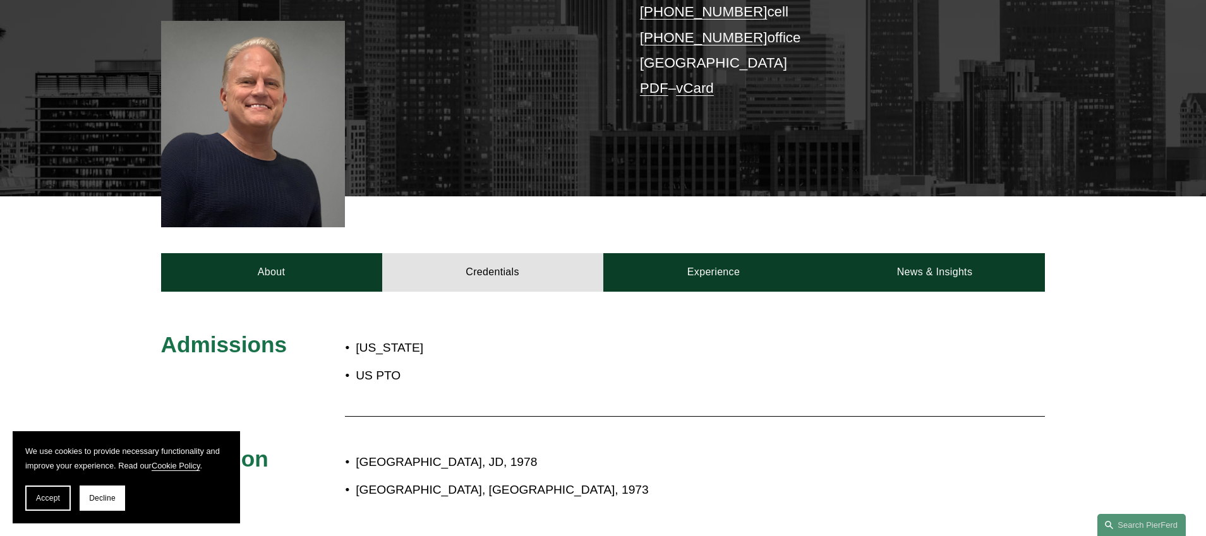
scroll to position [325, 0]
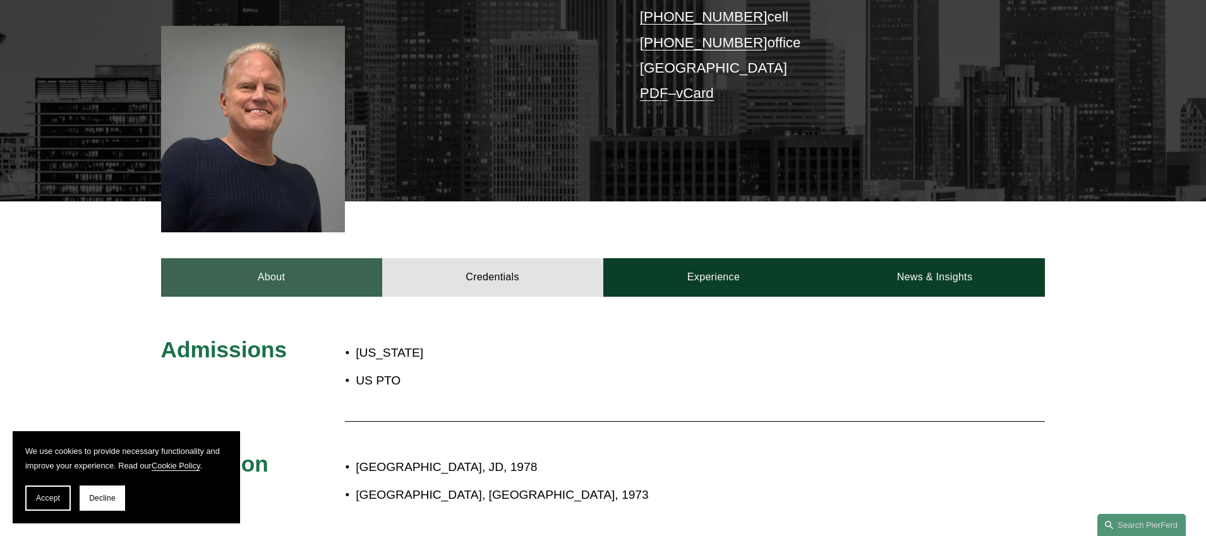
click at [246, 258] on link "About" at bounding box center [271, 277] width 221 height 38
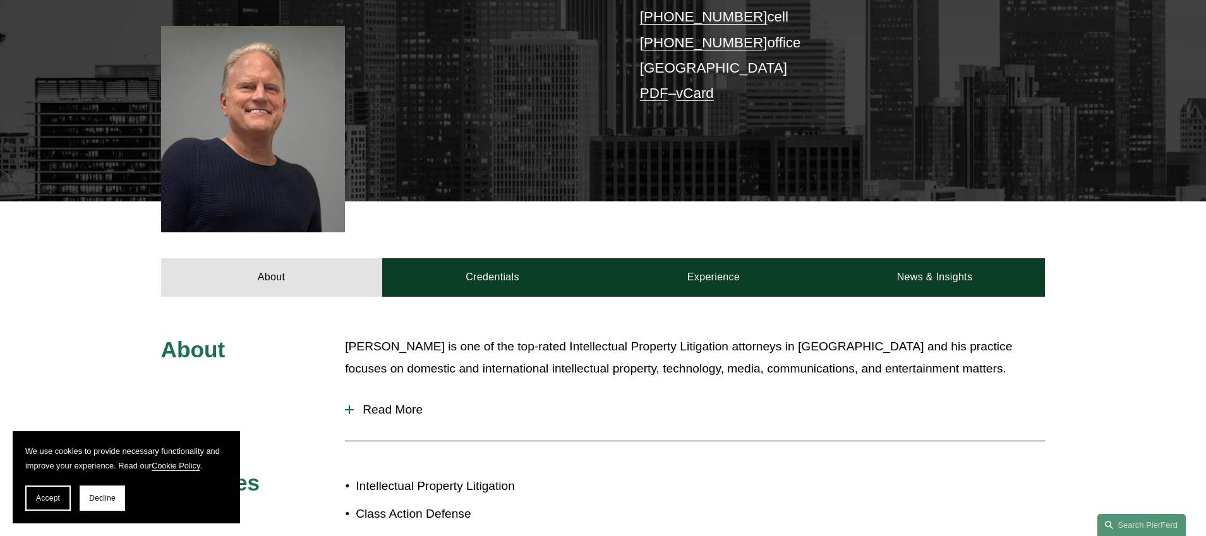
click at [394, 403] on span "Read More" at bounding box center [699, 410] width 691 height 14
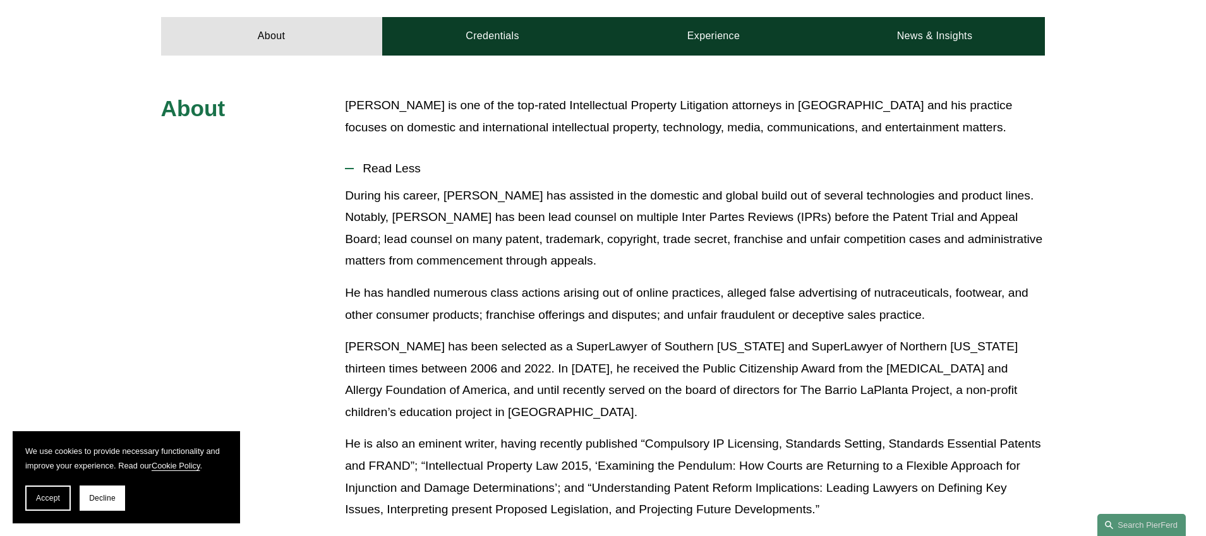
scroll to position [459, 0]
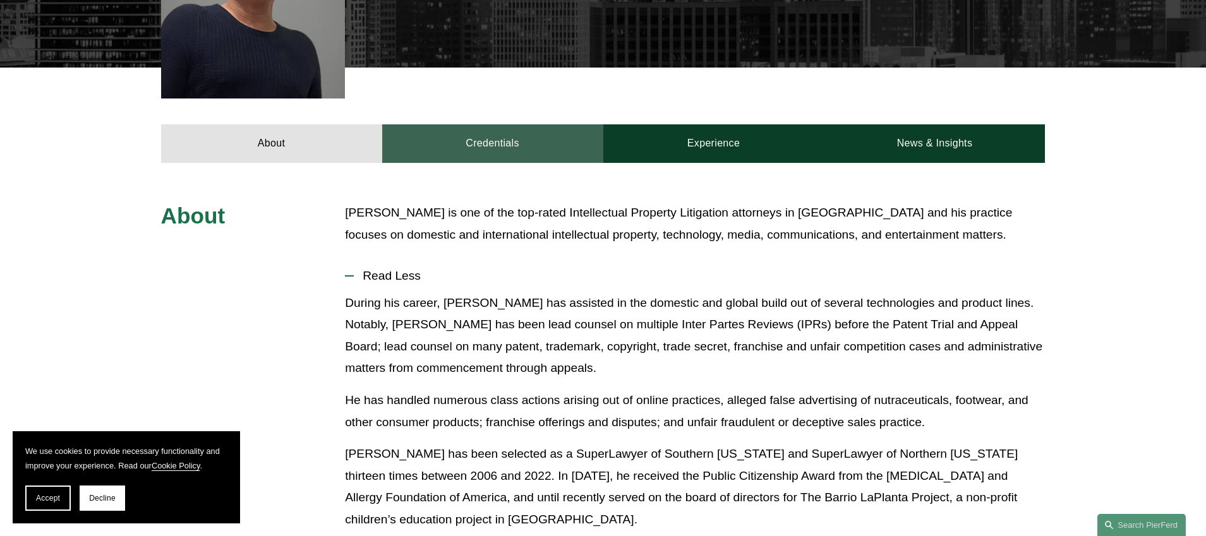
click at [500, 126] on link "Credentials" at bounding box center [492, 143] width 221 height 38
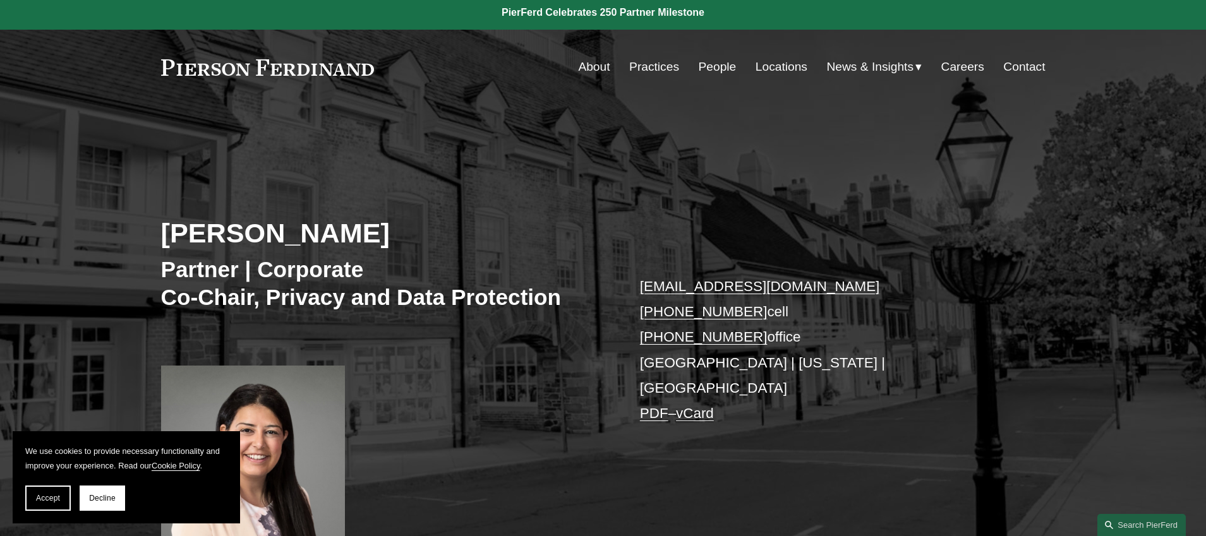
scroll to position [7, 0]
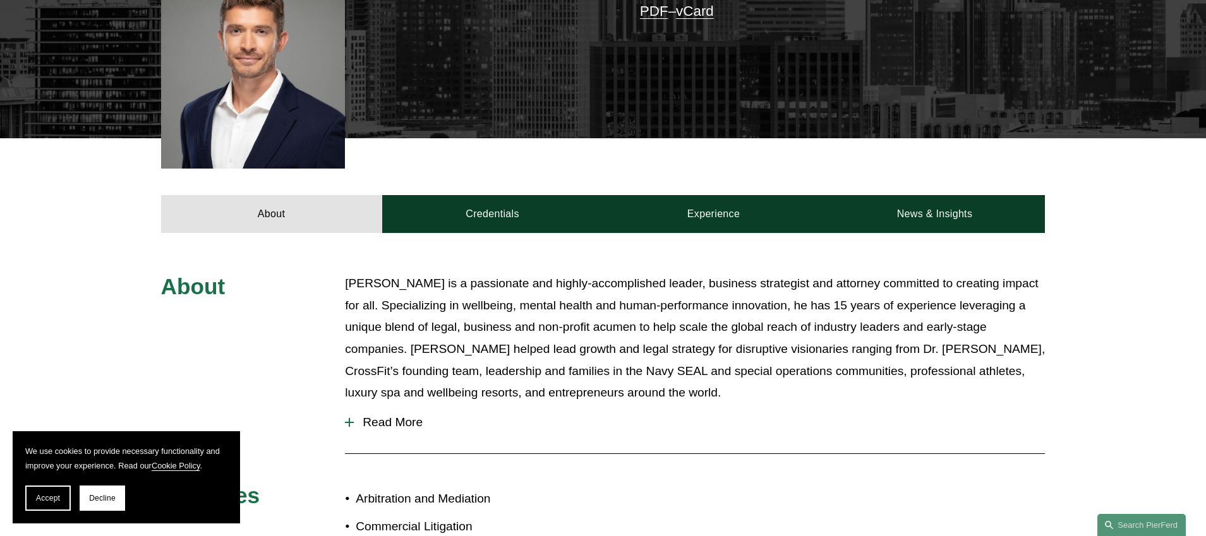
scroll to position [404, 0]
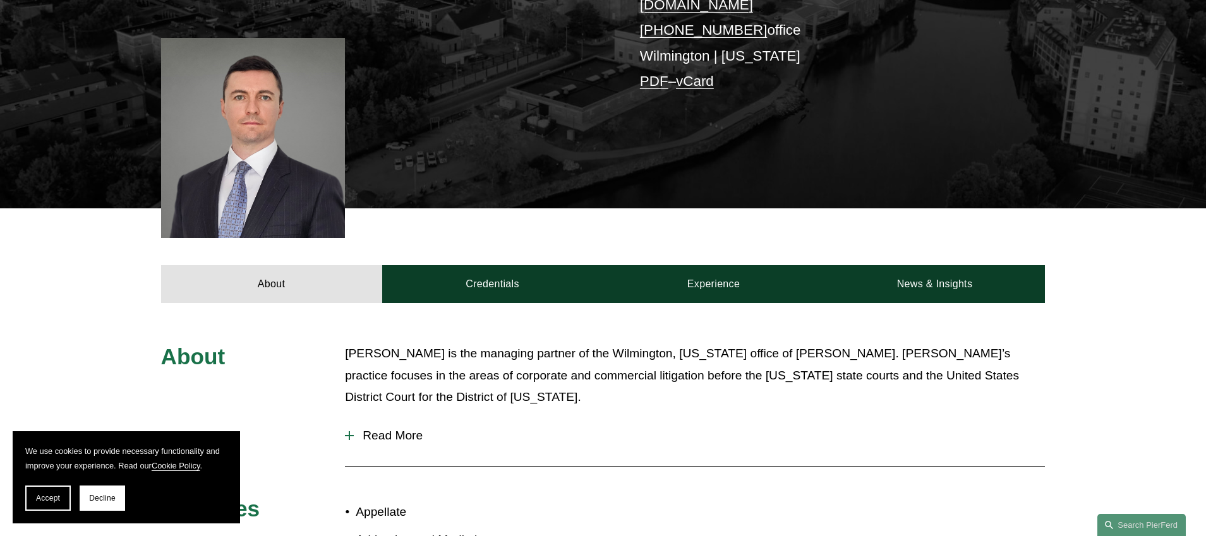
scroll to position [364, 0]
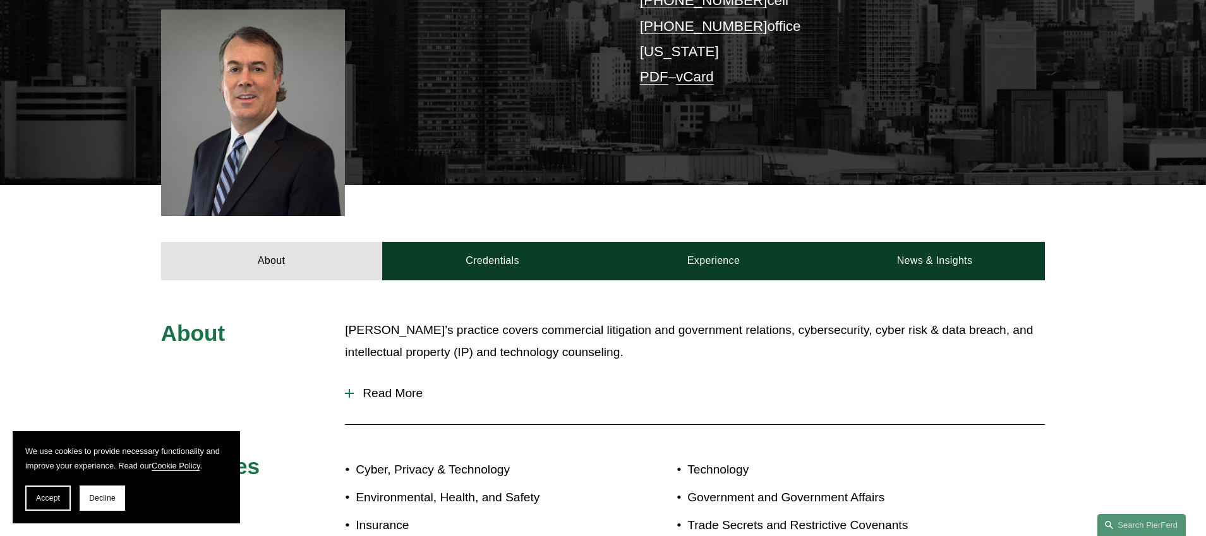
scroll to position [344, 0]
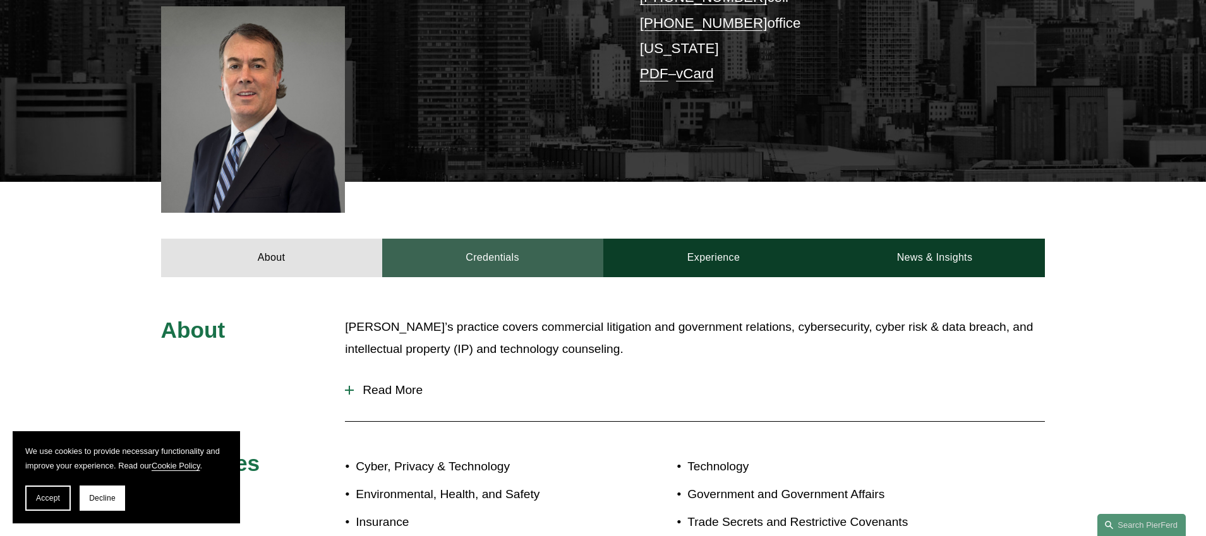
click at [524, 253] on link "Credentials" at bounding box center [492, 258] width 221 height 38
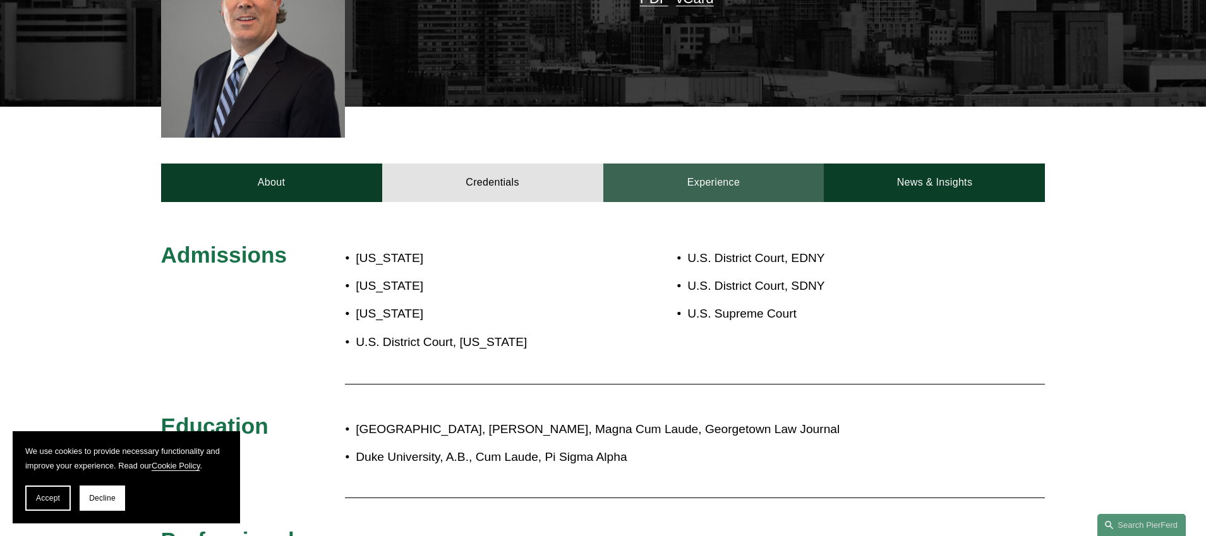
scroll to position [420, 0]
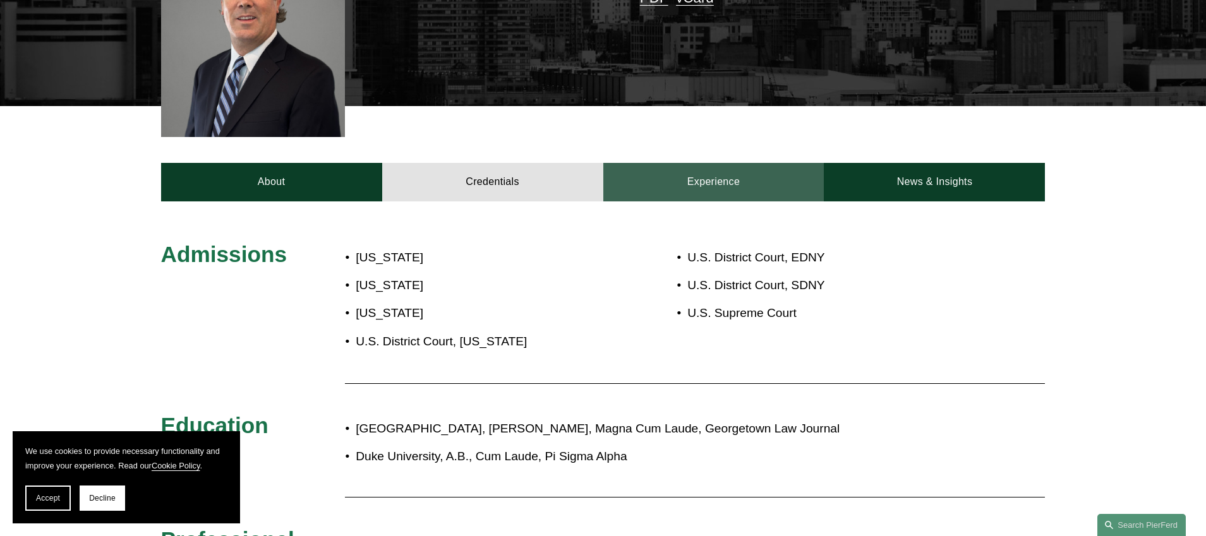
click at [689, 172] on link "Experience" at bounding box center [713, 182] width 221 height 38
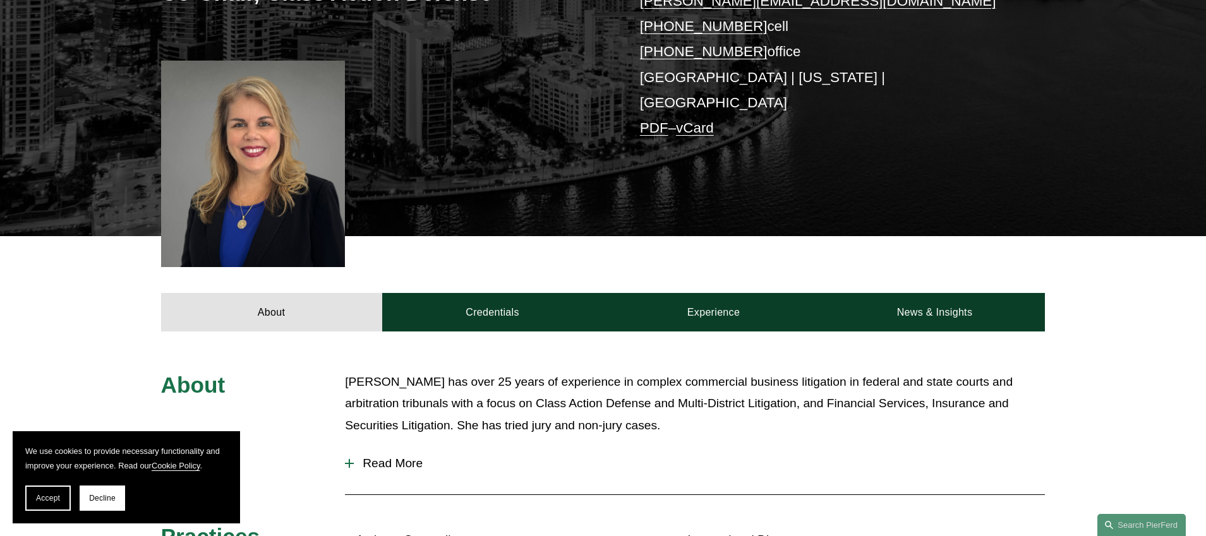
scroll to position [320, 0]
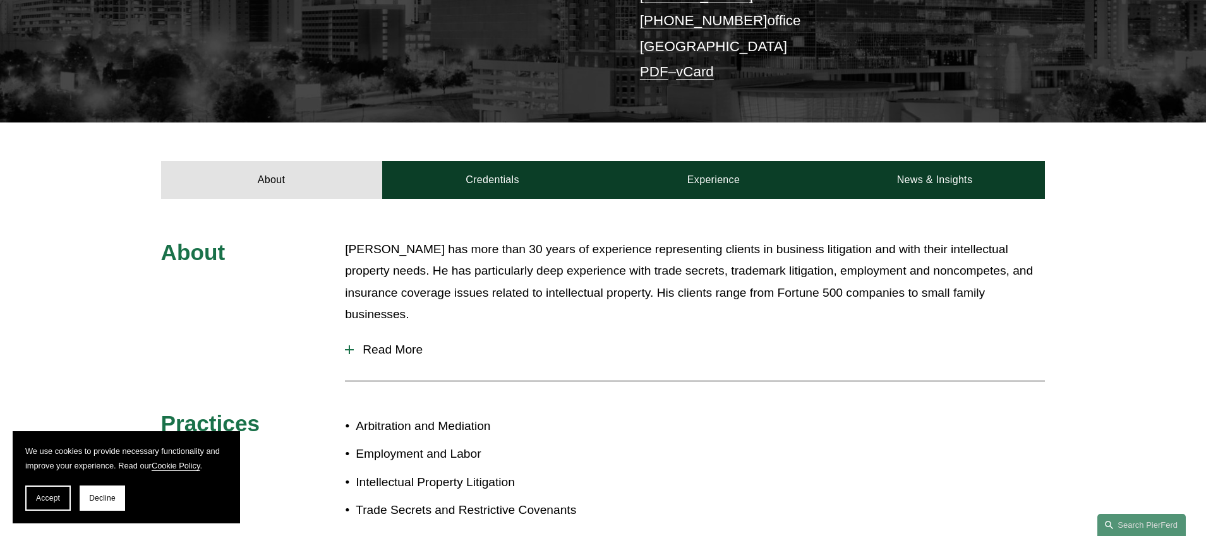
scroll to position [322, 0]
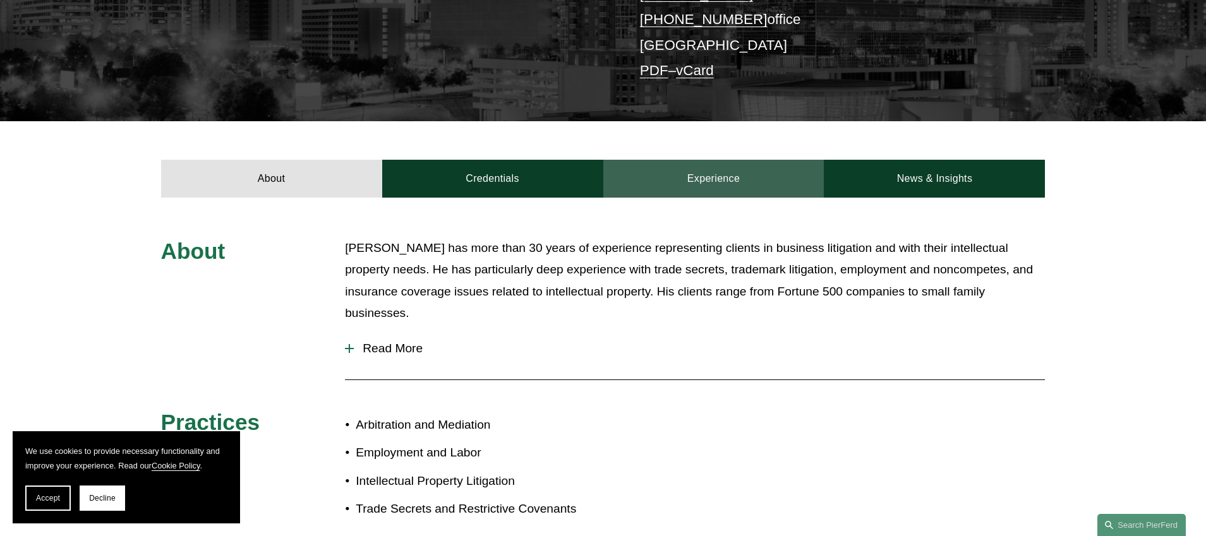
click at [687, 171] on link "Experience" at bounding box center [713, 179] width 221 height 38
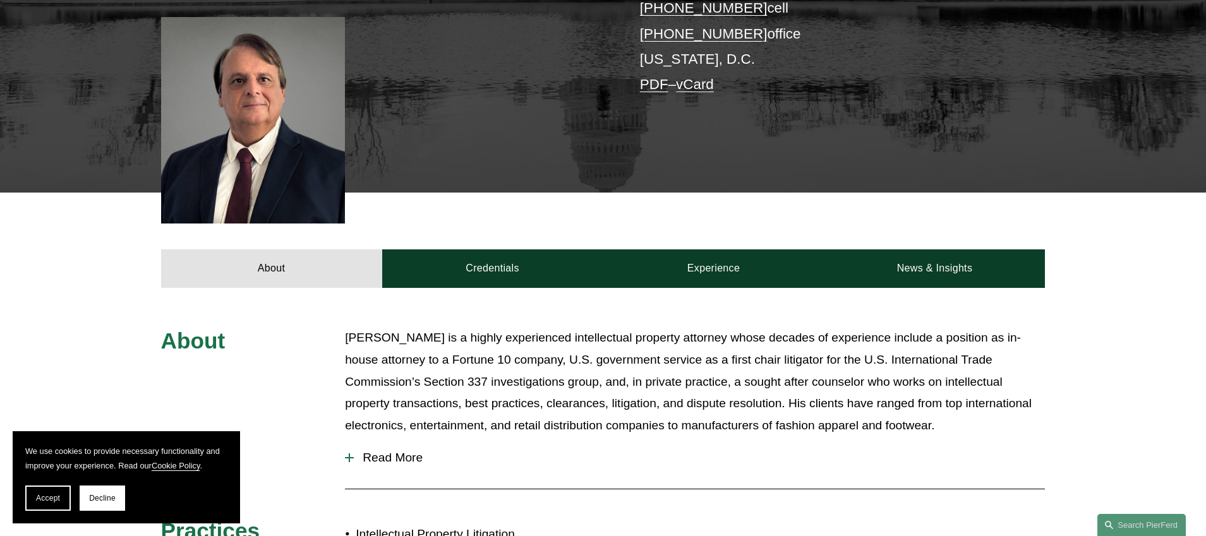
scroll to position [338, 0]
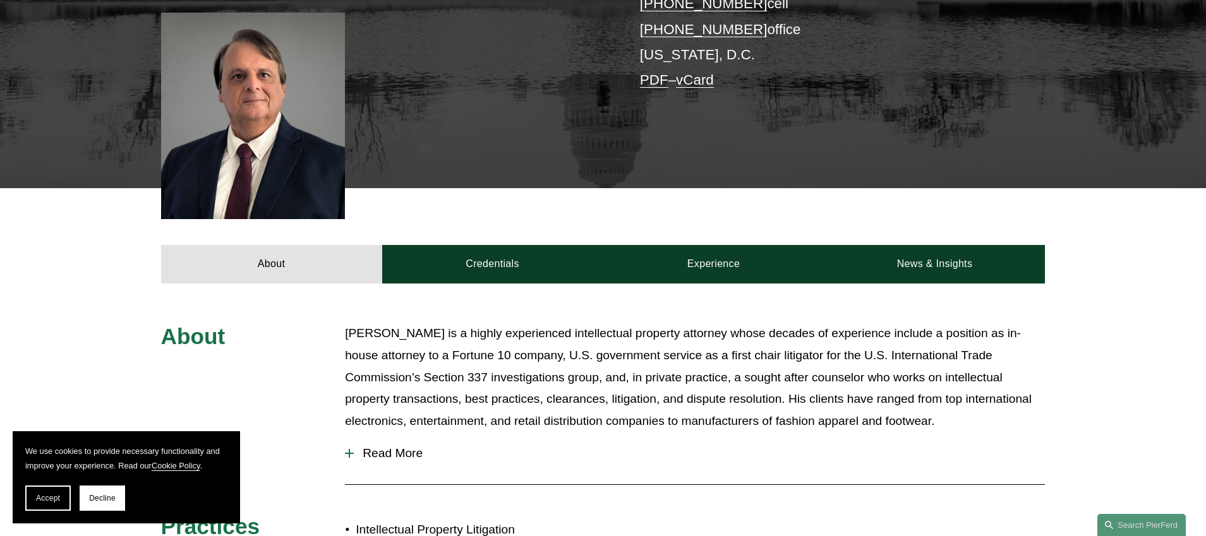
click at [414, 447] on span "Read More" at bounding box center [699, 454] width 691 height 14
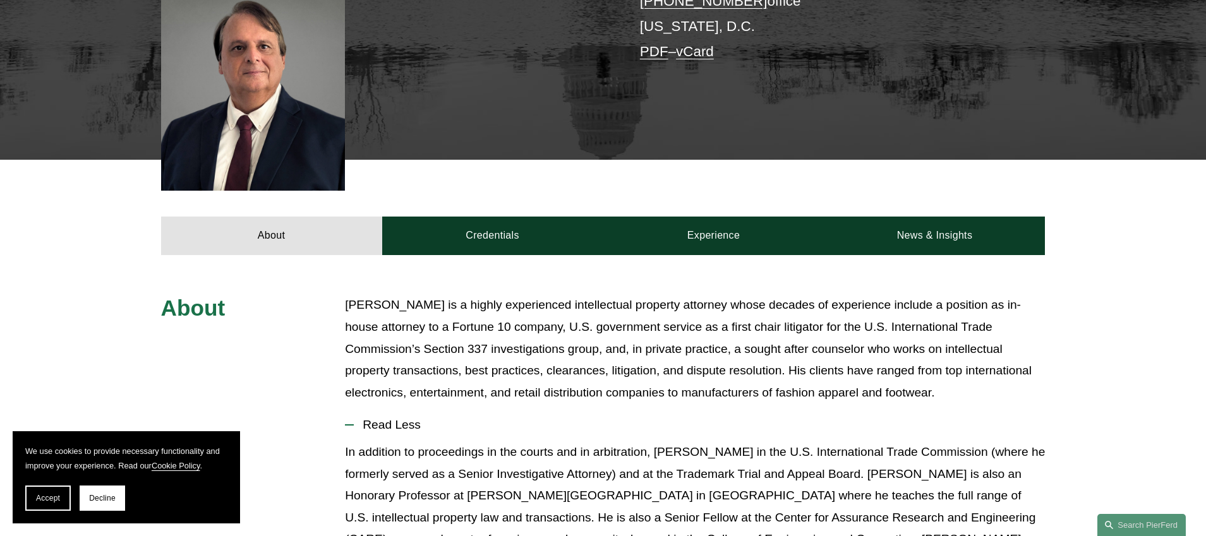
scroll to position [0, 0]
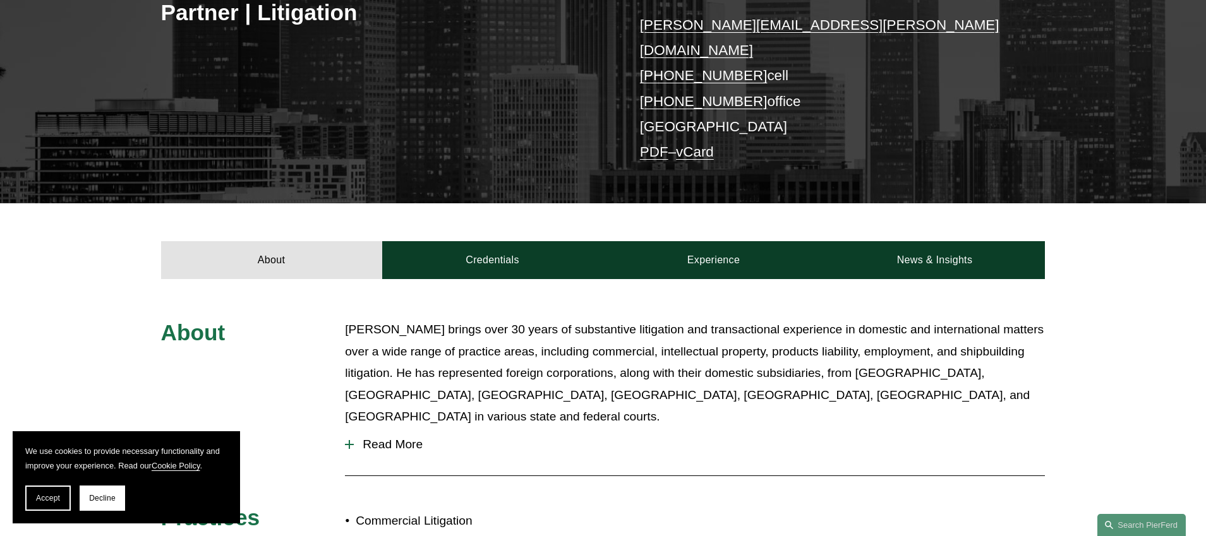
scroll to position [287, 0]
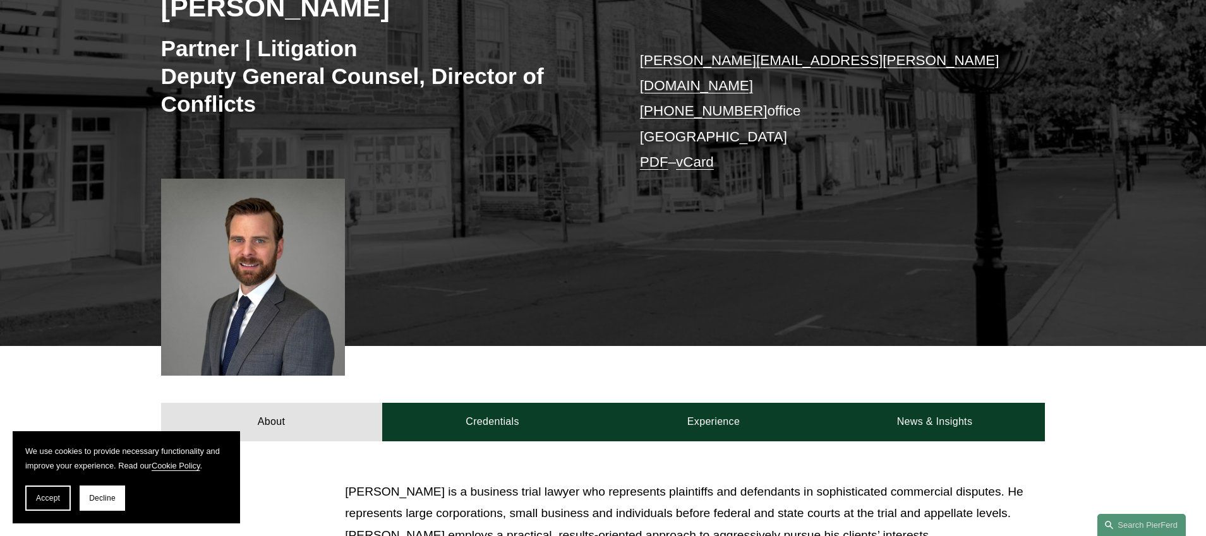
scroll to position [233, 0]
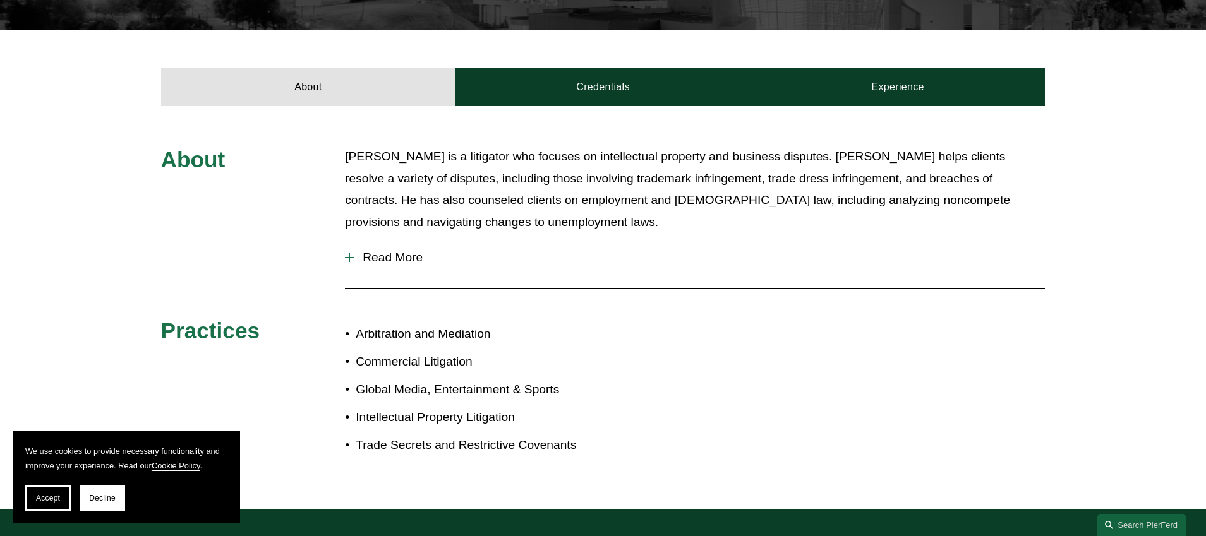
scroll to position [447, 0]
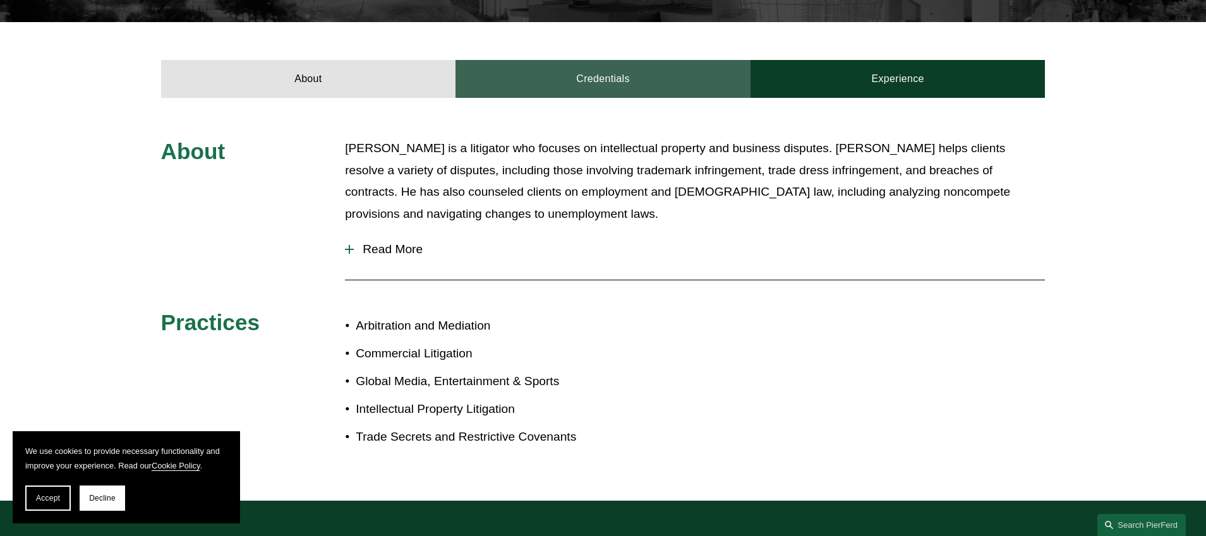
click at [608, 60] on link "Credentials" at bounding box center [603, 79] width 295 height 38
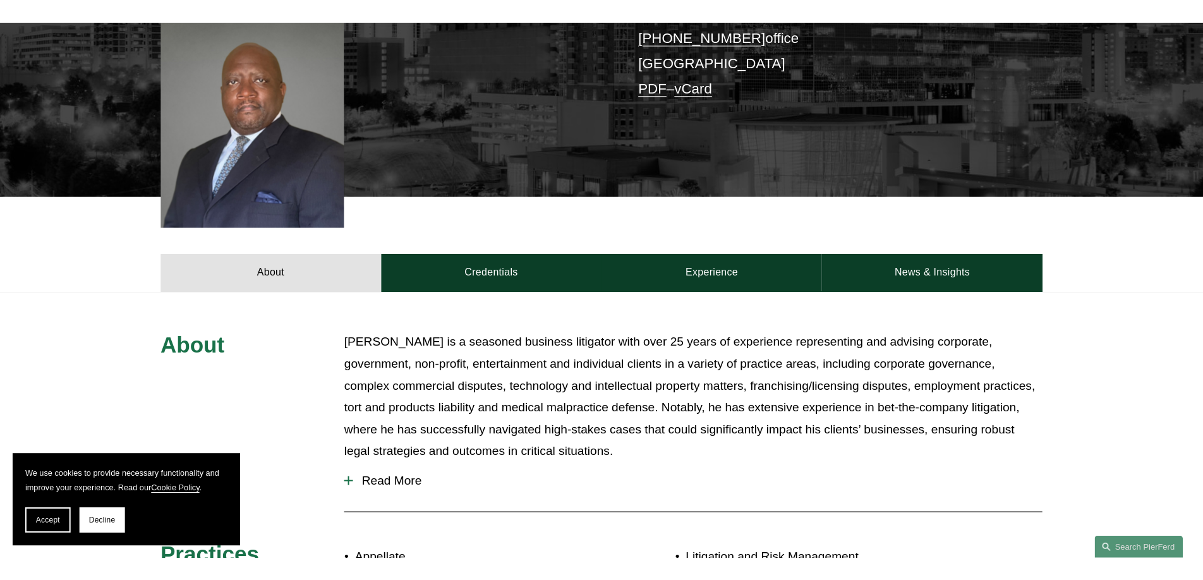
scroll to position [350, 0]
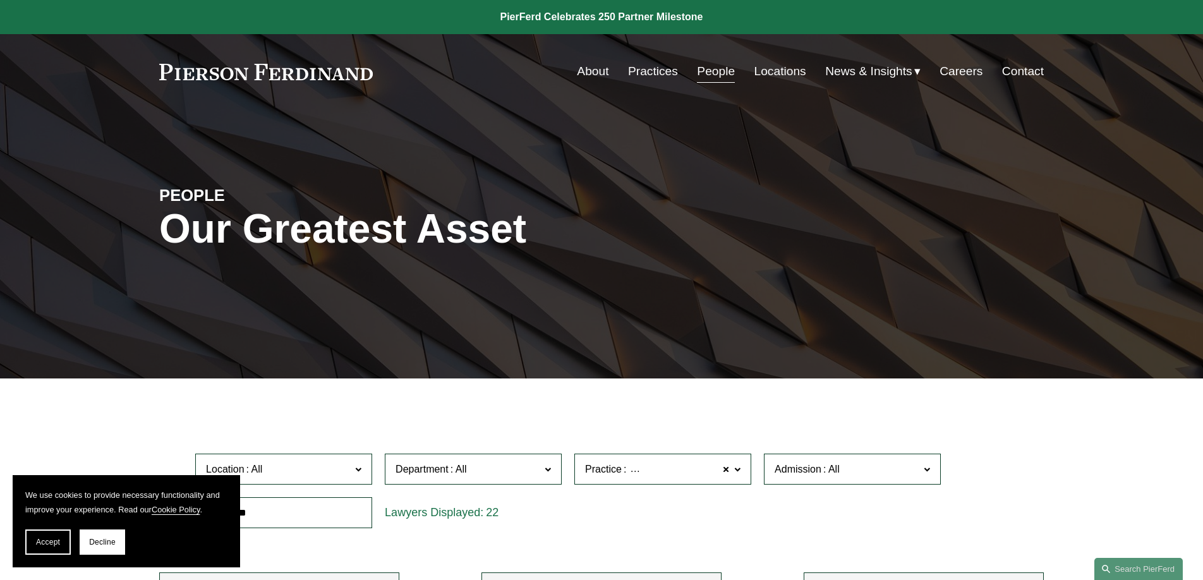
click at [712, 75] on link "People" at bounding box center [716, 71] width 38 height 24
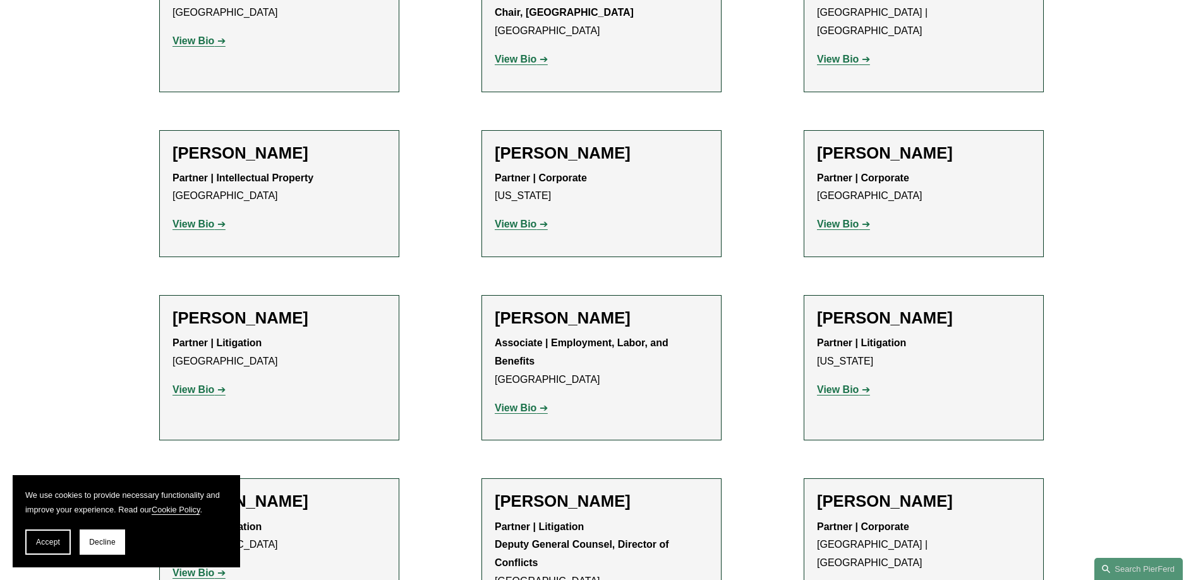
scroll to position [13101, 0]
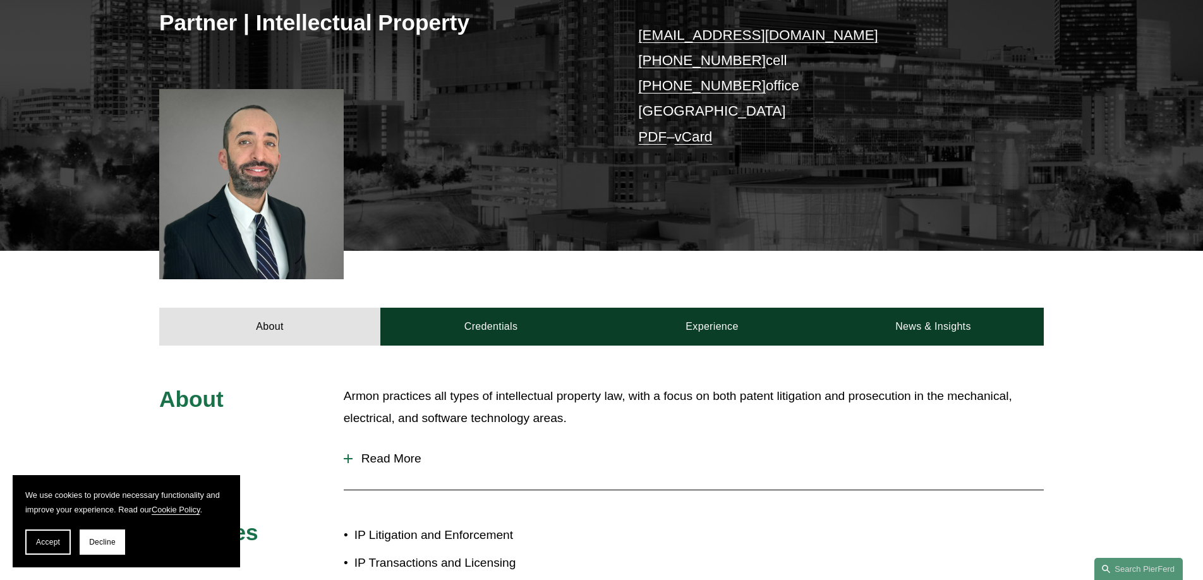
scroll to position [188, 0]
